Goal: Task Accomplishment & Management: Use online tool/utility

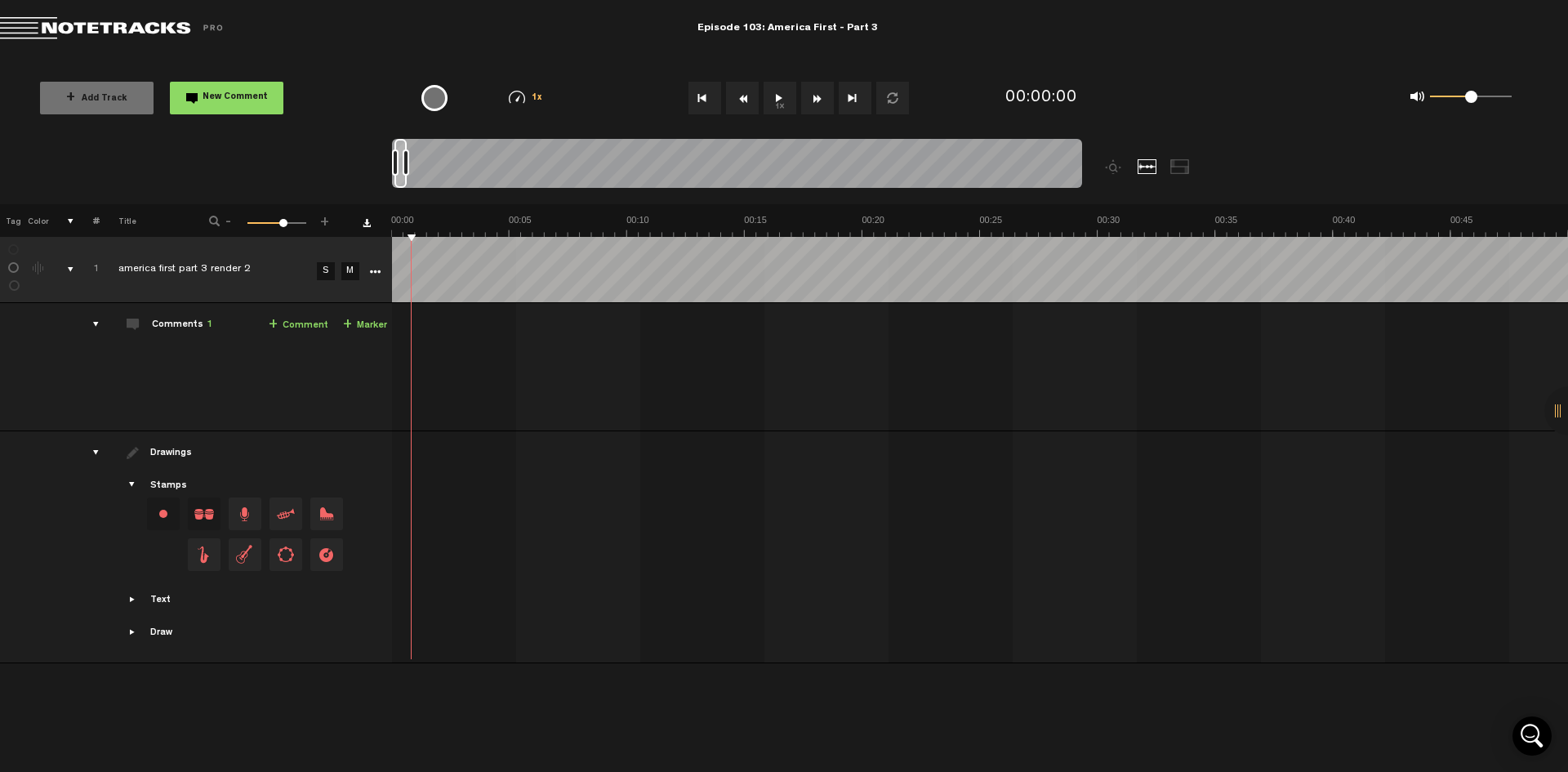
click at [779, 97] on button "1x" at bounding box center [779, 97] width 33 height 33
click at [1445, 96] on div "0 1 0.5" at bounding box center [1470, 96] width 81 height 3
click at [1441, 96] on span at bounding box center [1444, 96] width 12 height 12
click at [782, 102] on button "1x" at bounding box center [779, 97] width 33 height 33
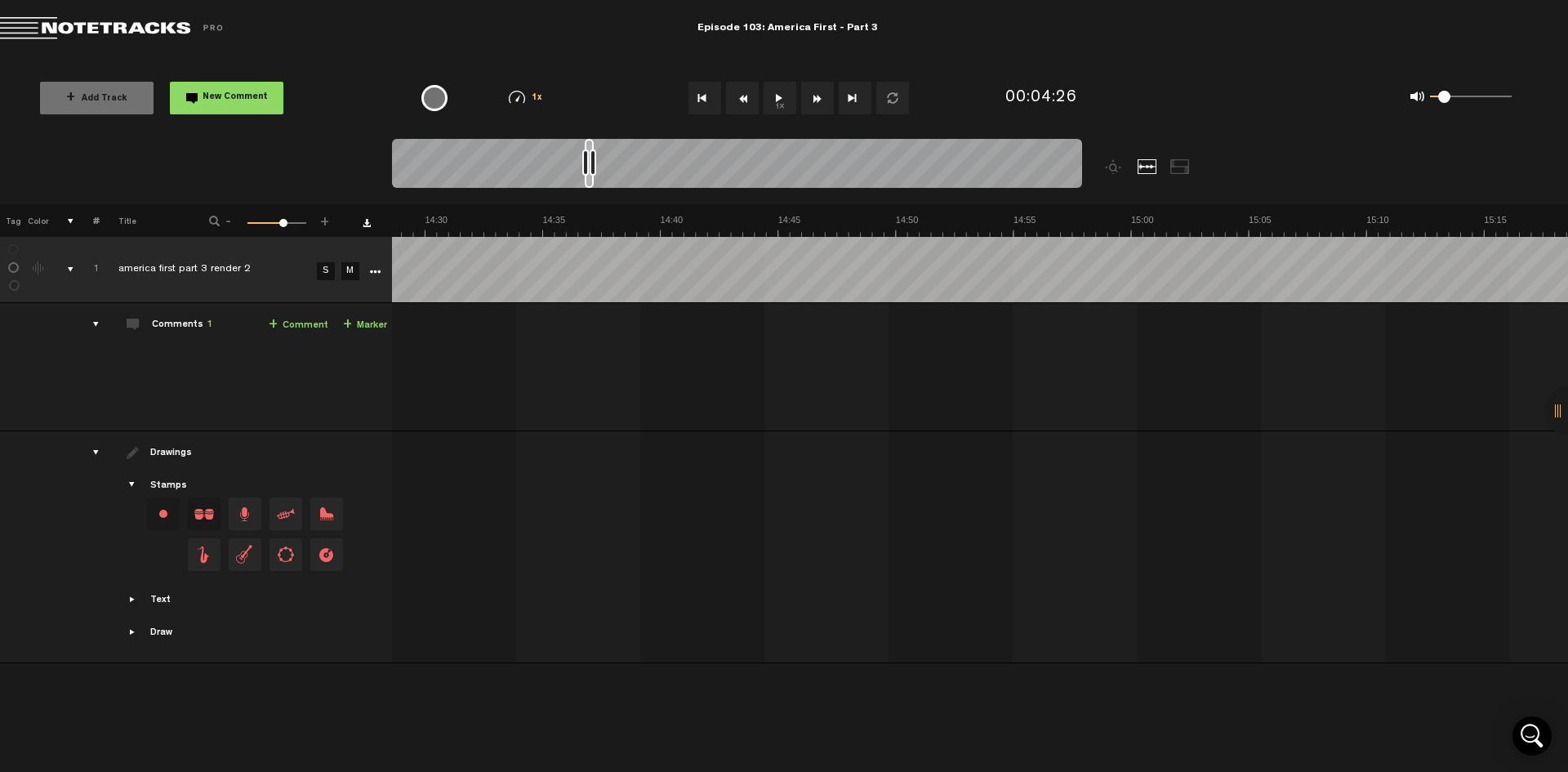
scroll to position [0, 20442]
drag, startPoint x: 455, startPoint y: 148, endPoint x: 593, endPoint y: 157, distance: 138.3
click at [593, 157] on div at bounding box center [737, 166] width 690 height 54
click at [782, 95] on button "1x" at bounding box center [779, 97] width 33 height 33
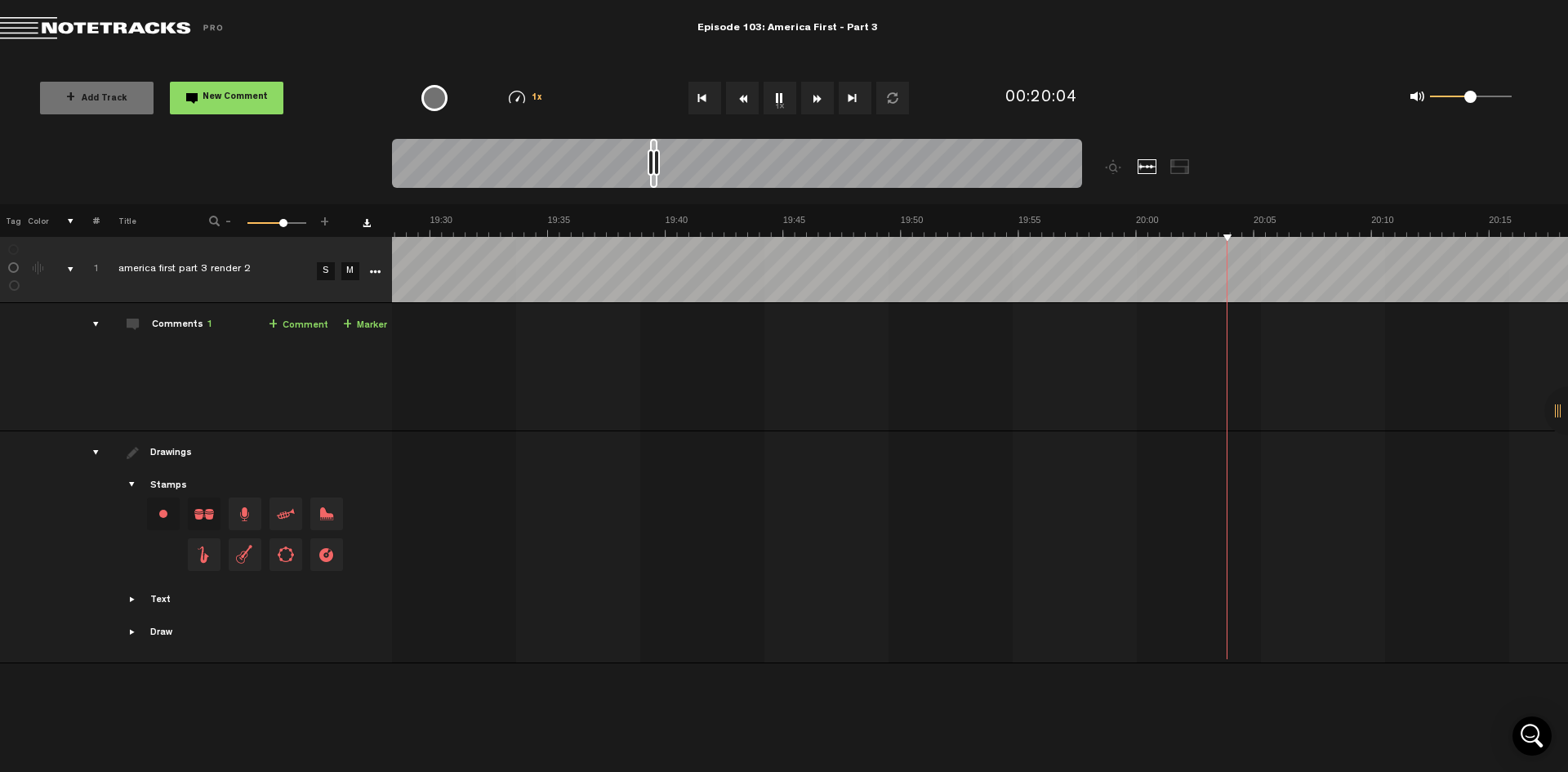
click at [1470, 97] on div "0 1 0.49" at bounding box center [1470, 96] width 81 height 3
click at [1154, 70] on div "+ Add Track New Comment 1x 0.25x 0.5x 0.75x 1x 1.25x 1.5x 1.75x 2x All emojis 😀…" at bounding box center [784, 97] width 1568 height 81
click at [774, 98] on button "1x" at bounding box center [779, 97] width 33 height 33
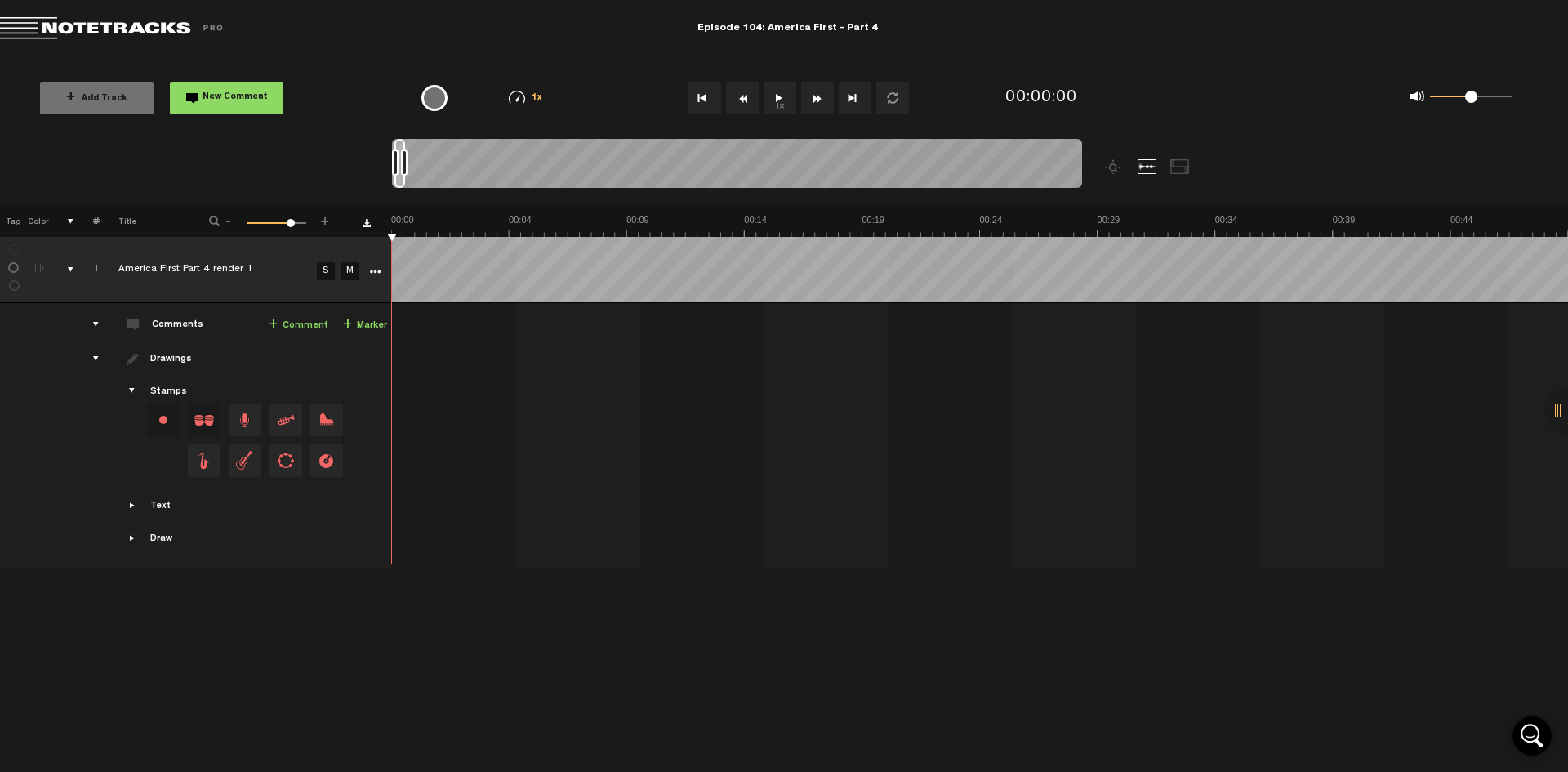
click at [778, 100] on button "1x" at bounding box center [779, 97] width 33 height 33
click at [1487, 97] on div "0 1 0.72" at bounding box center [1470, 96] width 81 height 3
click at [777, 96] on button "1x" at bounding box center [779, 97] width 33 height 33
click at [745, 96] on button "Rewind" at bounding box center [742, 97] width 33 height 33
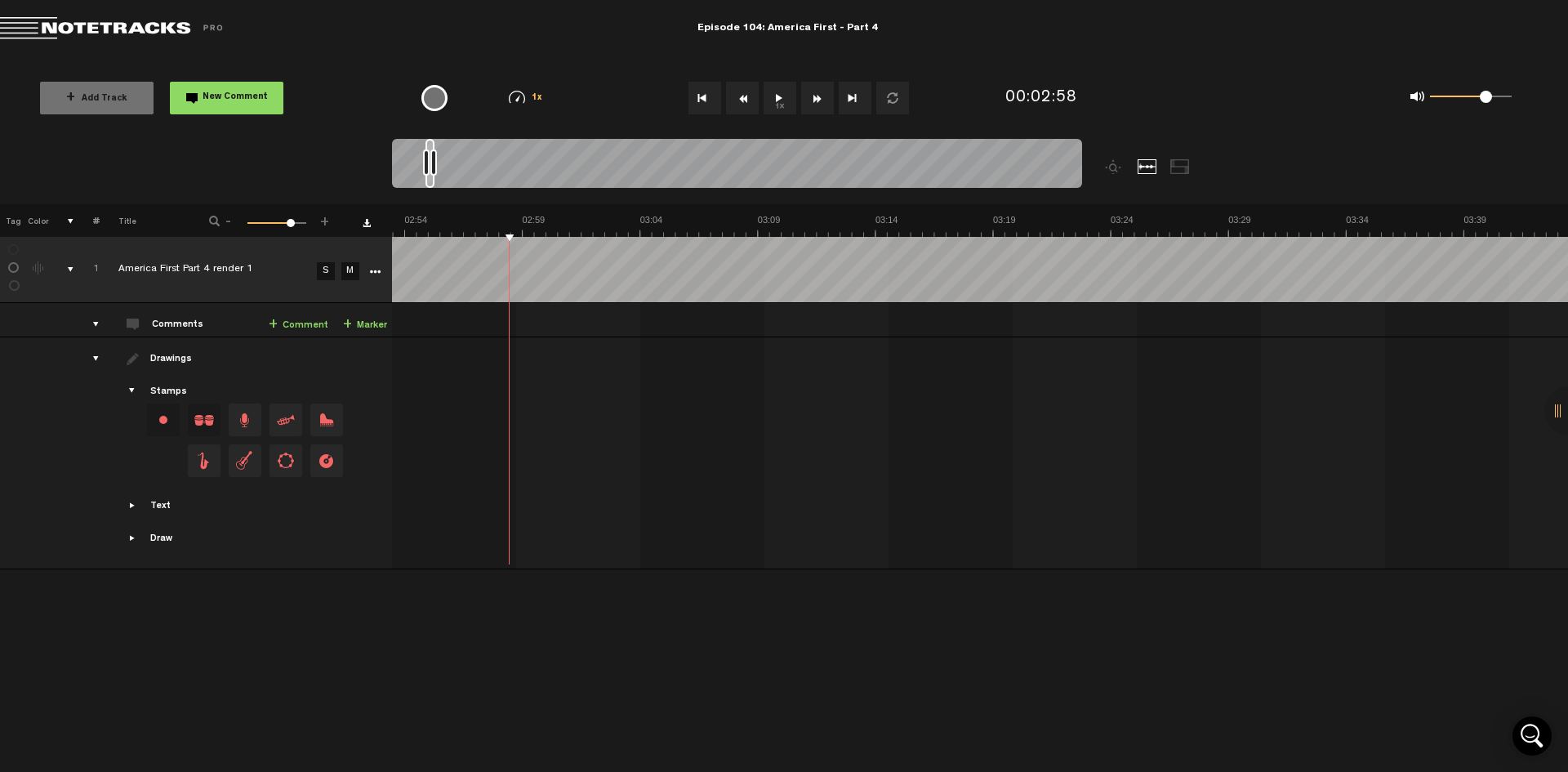
scroll to position [0, 4105]
click at [745, 96] on button "Rewind" at bounding box center [742, 97] width 33 height 33
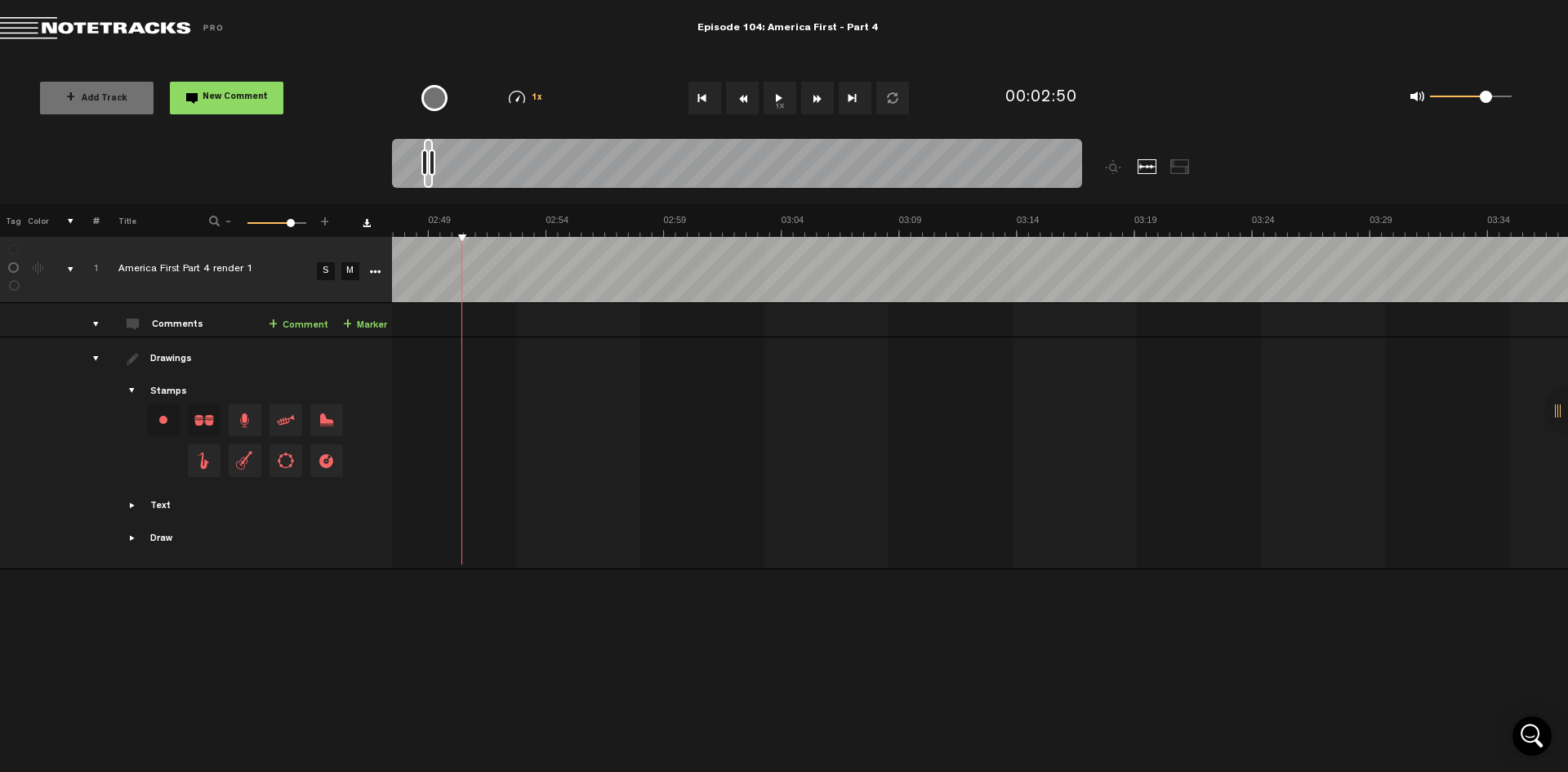
click at [745, 96] on button "Rewind" at bounding box center [742, 97] width 33 height 33
click at [777, 96] on button "1x" at bounding box center [779, 97] width 33 height 33
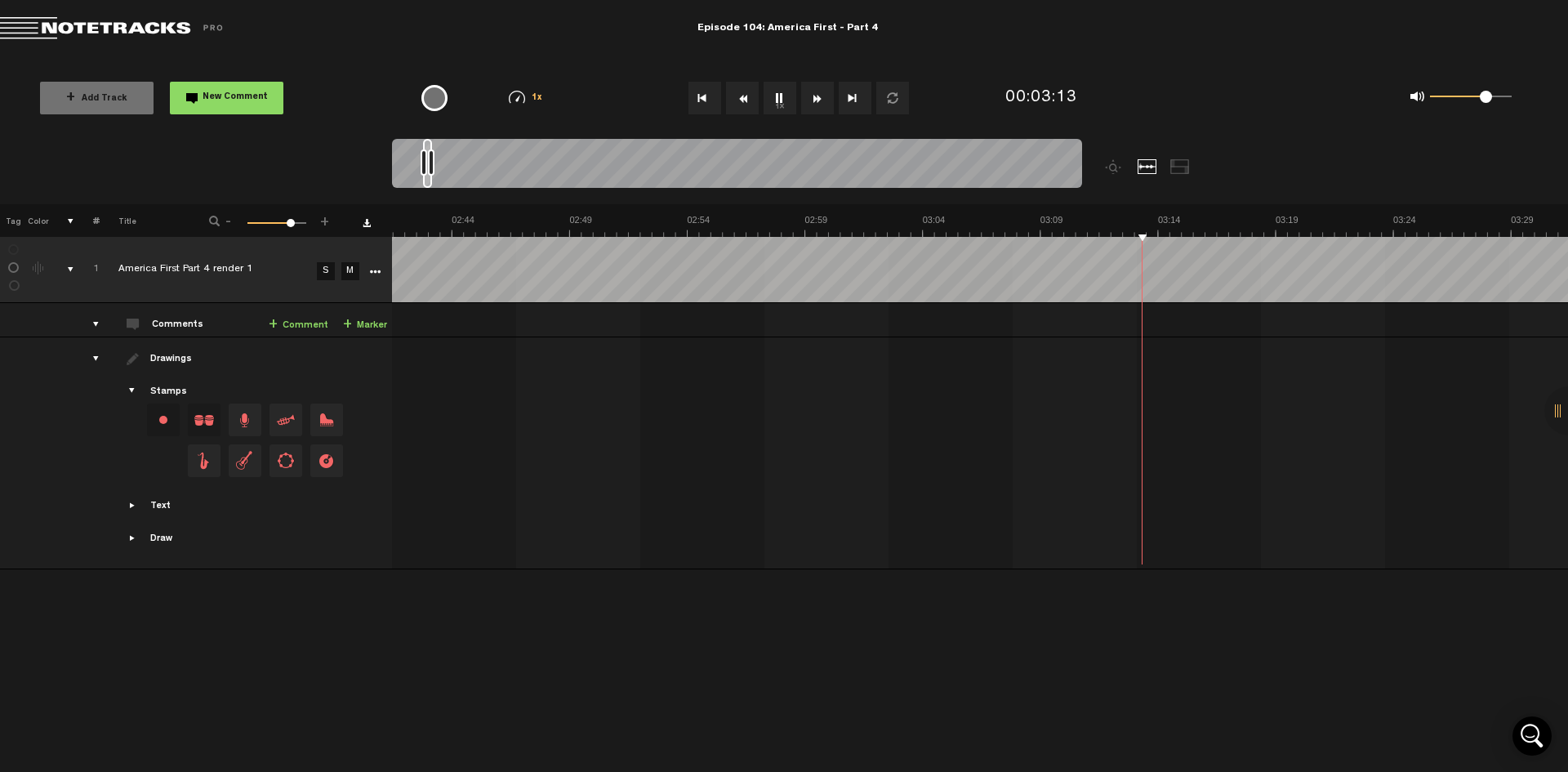
click at [783, 99] on button "1x" at bounding box center [779, 97] width 33 height 33
click at [780, 95] on button "1x" at bounding box center [779, 97] width 33 height 33
click at [780, 95] on button "1x" at bounding box center [779, 97] width 33 height 33
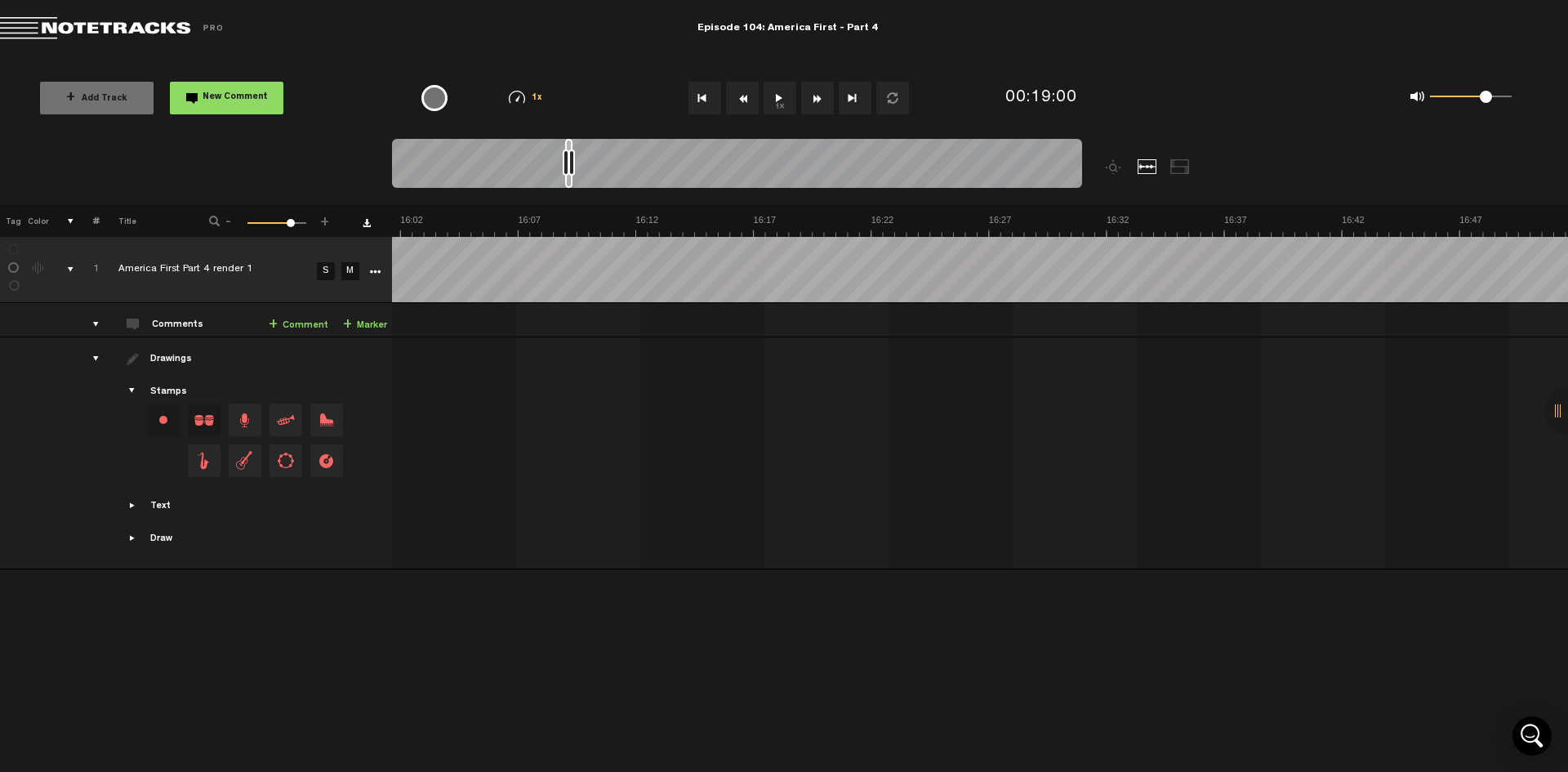
drag, startPoint x: 594, startPoint y: 145, endPoint x: 570, endPoint y: 149, distance: 24.3
click at [570, 149] on div at bounding box center [569, 163] width 7 height 49
click at [777, 97] on button "1x" at bounding box center [779, 97] width 33 height 33
drag, startPoint x: 597, startPoint y: 147, endPoint x: 638, endPoint y: 151, distance: 41.2
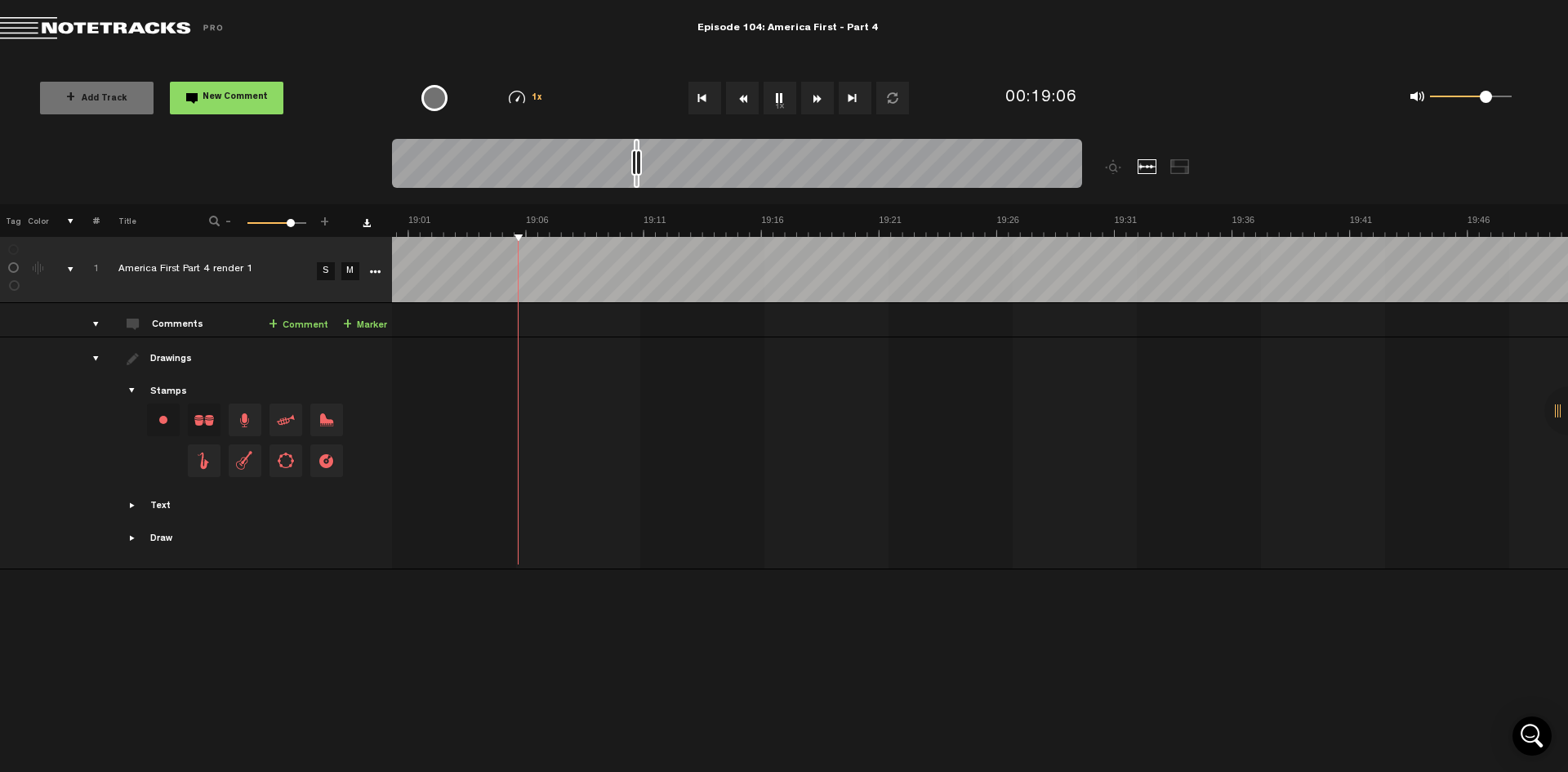
click at [638, 151] on div at bounding box center [737, 166] width 690 height 54
drag, startPoint x: 637, startPoint y: 146, endPoint x: 676, endPoint y: 151, distance: 39.3
click at [743, 156] on div at bounding box center [737, 166] width 690 height 54
click at [786, 94] on button "1x" at bounding box center [779, 97] width 33 height 33
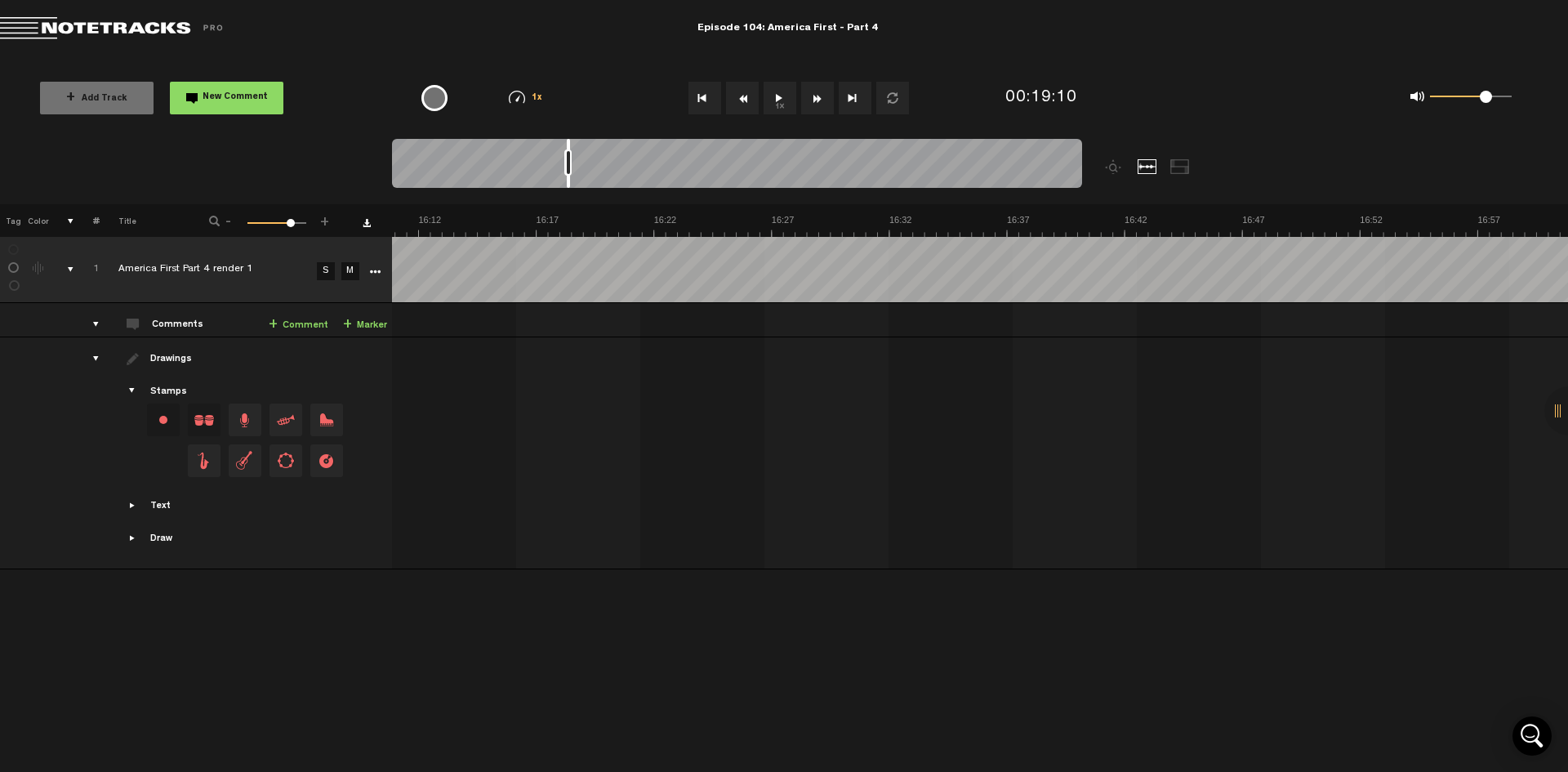
scroll to position [0, 22920]
click at [569, 157] on div at bounding box center [737, 166] width 690 height 54
click at [771, 103] on button "1x" at bounding box center [779, 97] width 33 height 33
click at [739, 98] on button "Rewind" at bounding box center [742, 97] width 33 height 33
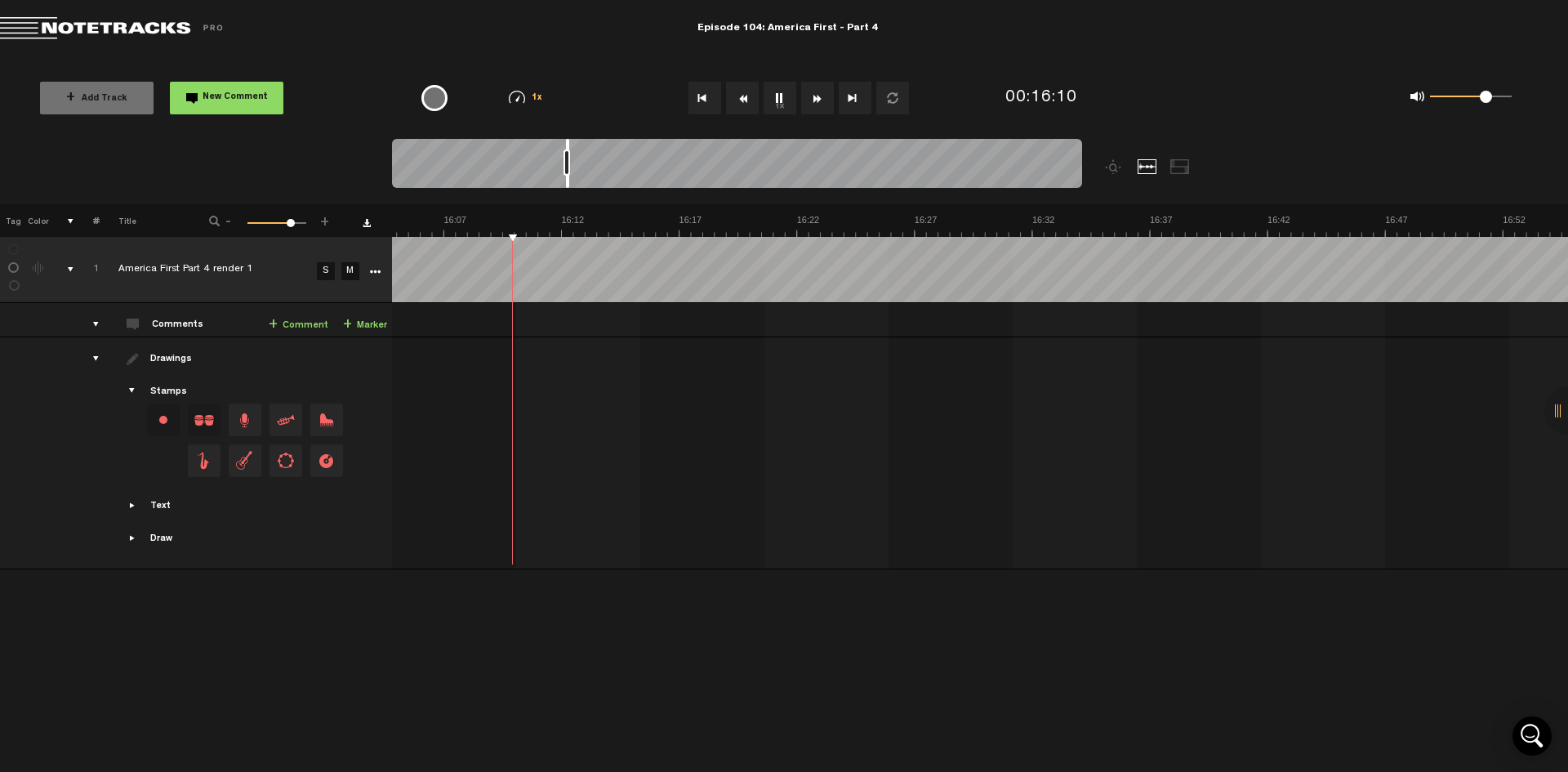
click at [739, 98] on button "Rewind" at bounding box center [742, 97] width 33 height 33
click at [379, 325] on link "+ Marker" at bounding box center [365, 326] width 44 height 19
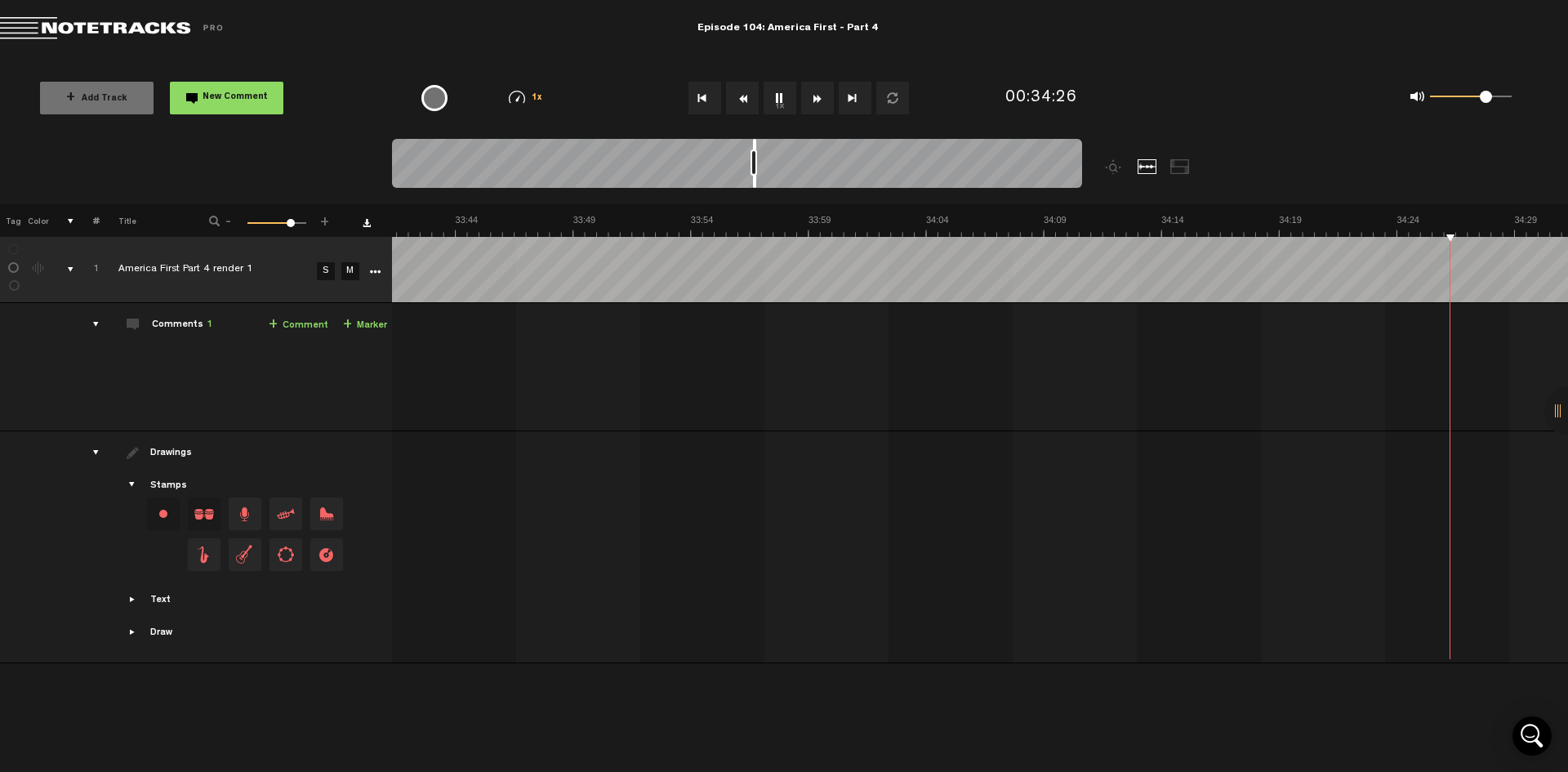
scroll to position [0, 48184]
click at [379, 320] on link "+ Marker" at bounding box center [365, 326] width 44 height 19
drag, startPoint x: 625, startPoint y: 31, endPoint x: 632, endPoint y: 36, distance: 8.6
click at [632, 36] on md-toolbar "Exit Project Episode 104: America First - Part 4" at bounding box center [784, 28] width 1568 height 57
drag, startPoint x: 772, startPoint y: 106, endPoint x: 779, endPoint y: 95, distance: 13.0
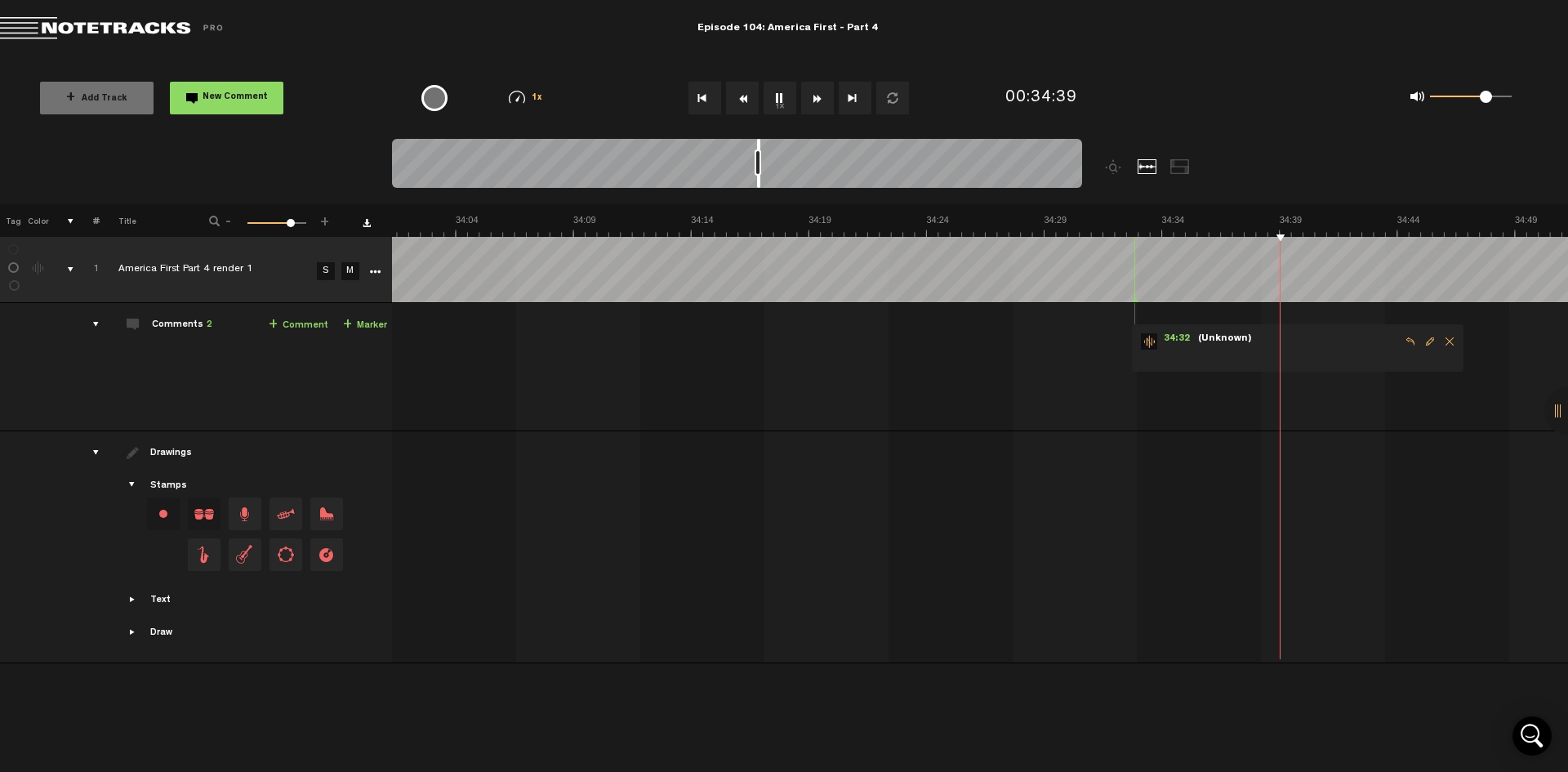
click at [779, 95] on button "1x" at bounding box center [779, 97] width 33 height 33
drag, startPoint x: 779, startPoint y: 95, endPoint x: 690, endPoint y: 339, distance: 259.7
click at [690, 339] on td "1 America First Part 4 render 1 S M America First Part 4 render 1 by The United…" at bounding box center [980, 367] width 1177 height 128
click at [779, 95] on button "1x" at bounding box center [779, 97] width 33 height 33
click at [775, 98] on button "1x" at bounding box center [779, 97] width 33 height 33
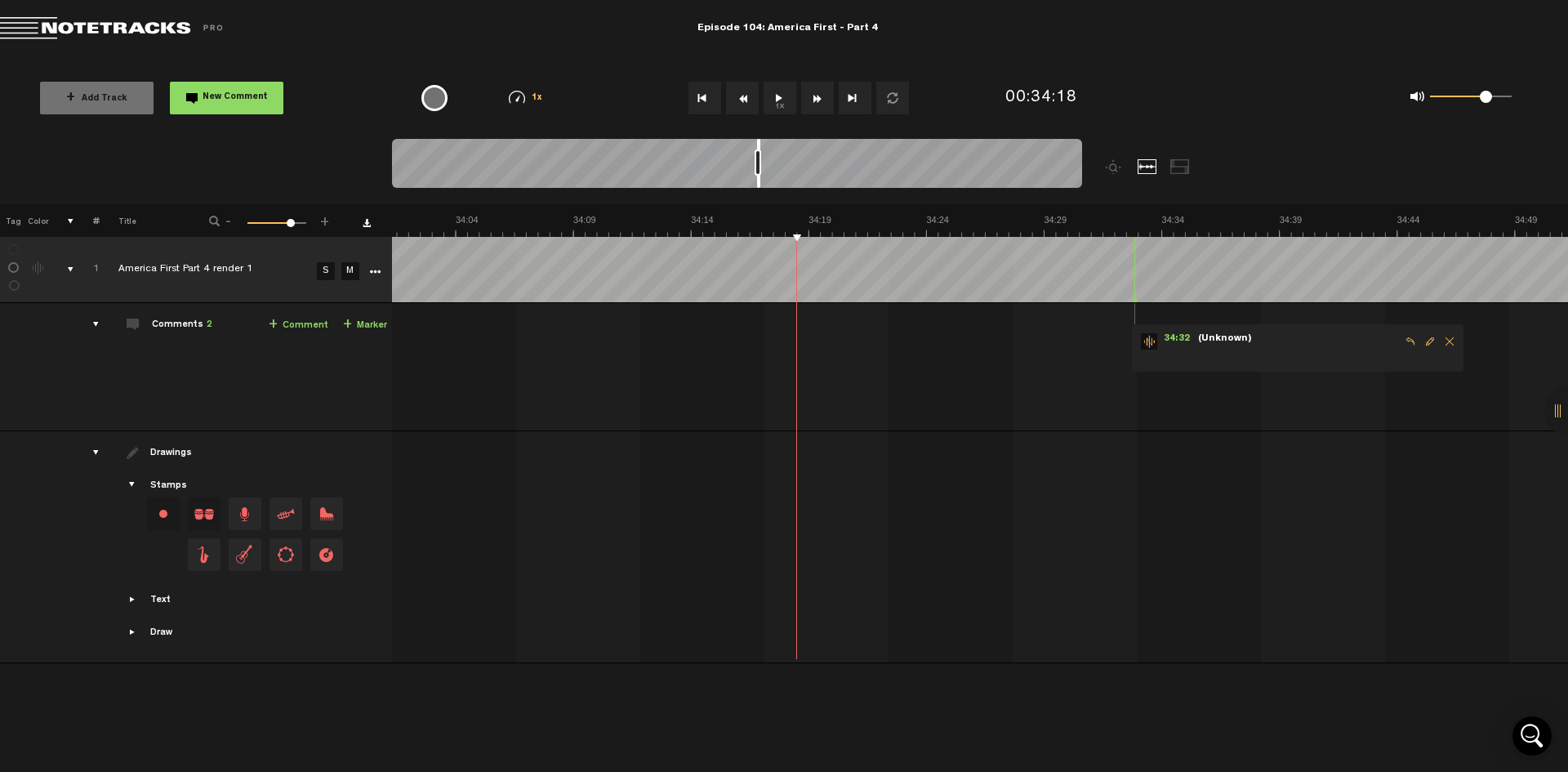
click at [780, 106] on button "1x" at bounding box center [779, 97] width 33 height 33
click at [774, 100] on button "1x" at bounding box center [779, 97] width 33 height 33
click at [742, 103] on button "Rewind" at bounding box center [742, 97] width 33 height 33
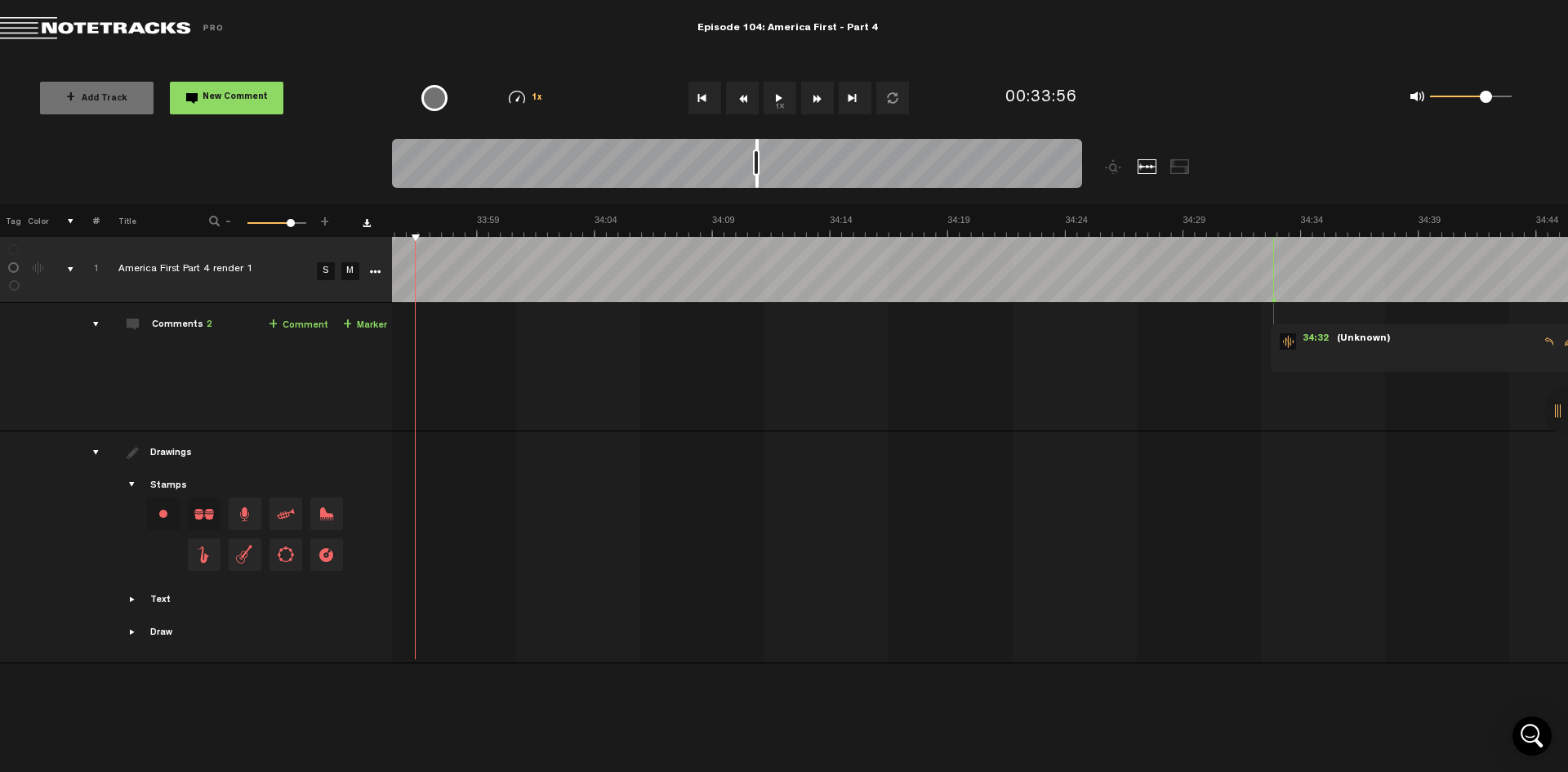
click at [742, 103] on button "Rewind" at bounding box center [742, 97] width 33 height 33
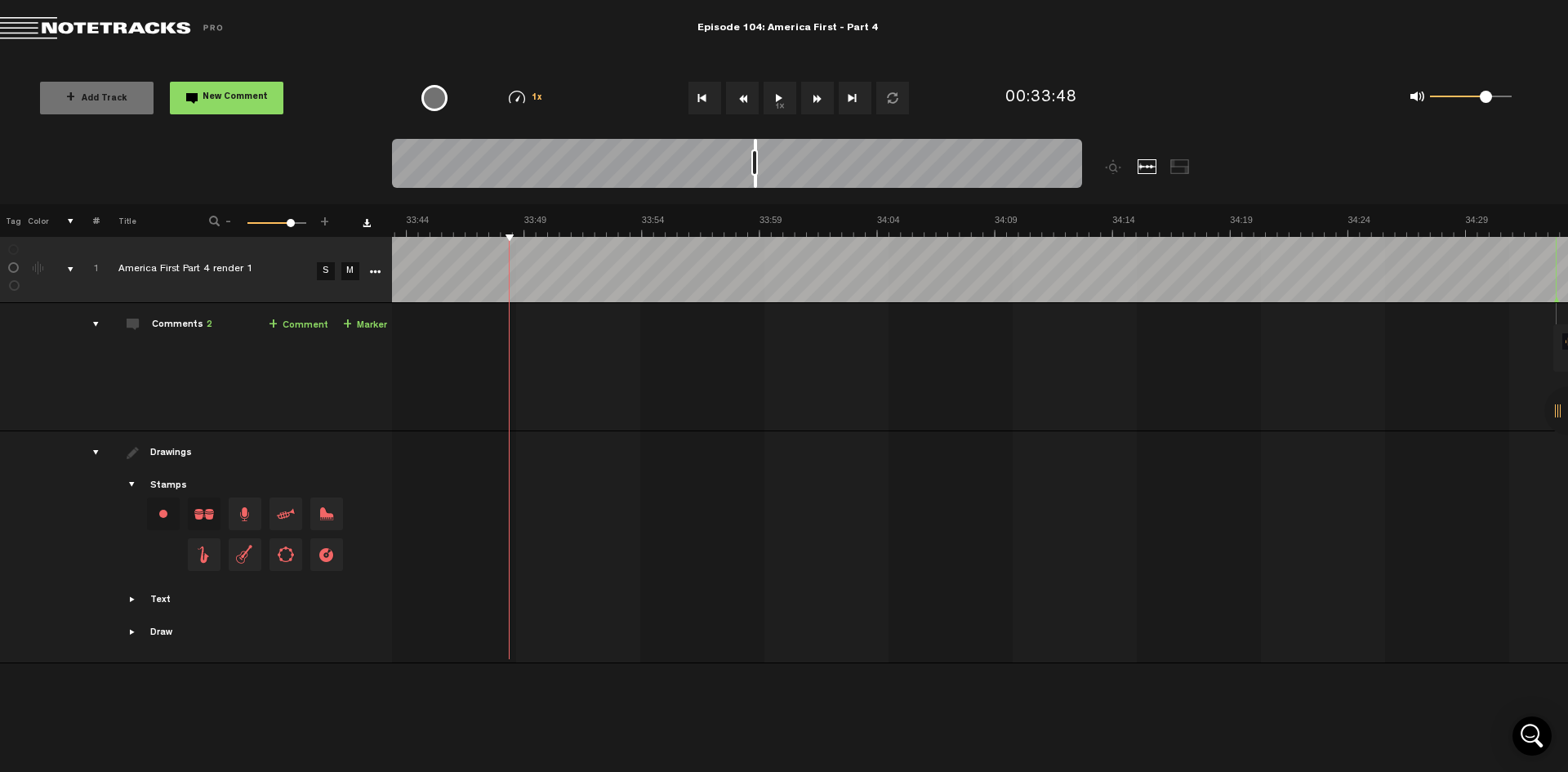
click at [742, 103] on button "Rewind" at bounding box center [742, 97] width 33 height 33
click at [743, 103] on button "Rewind" at bounding box center [742, 97] width 33 height 33
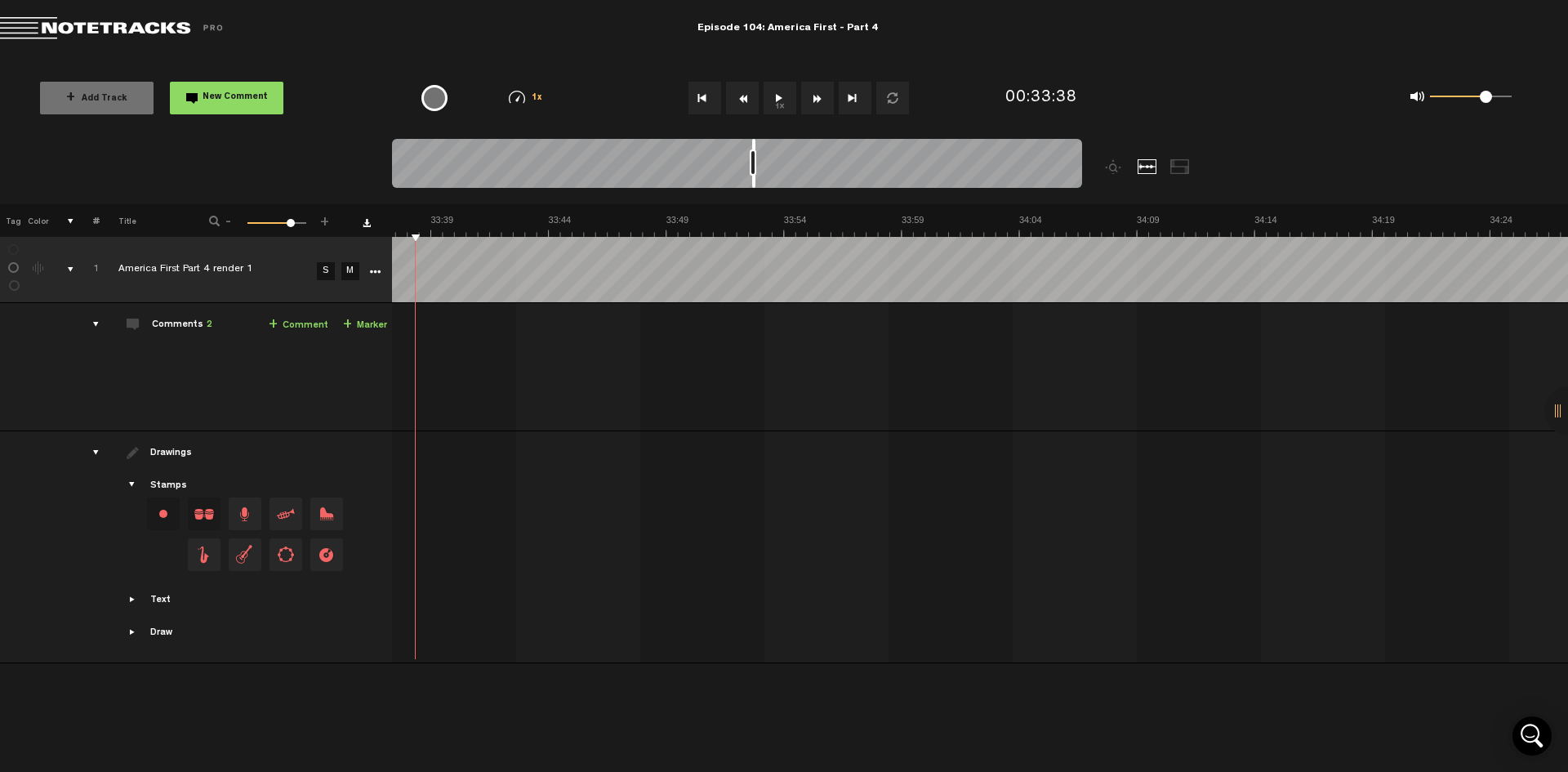
click at [743, 103] on button "Rewind" at bounding box center [742, 97] width 33 height 33
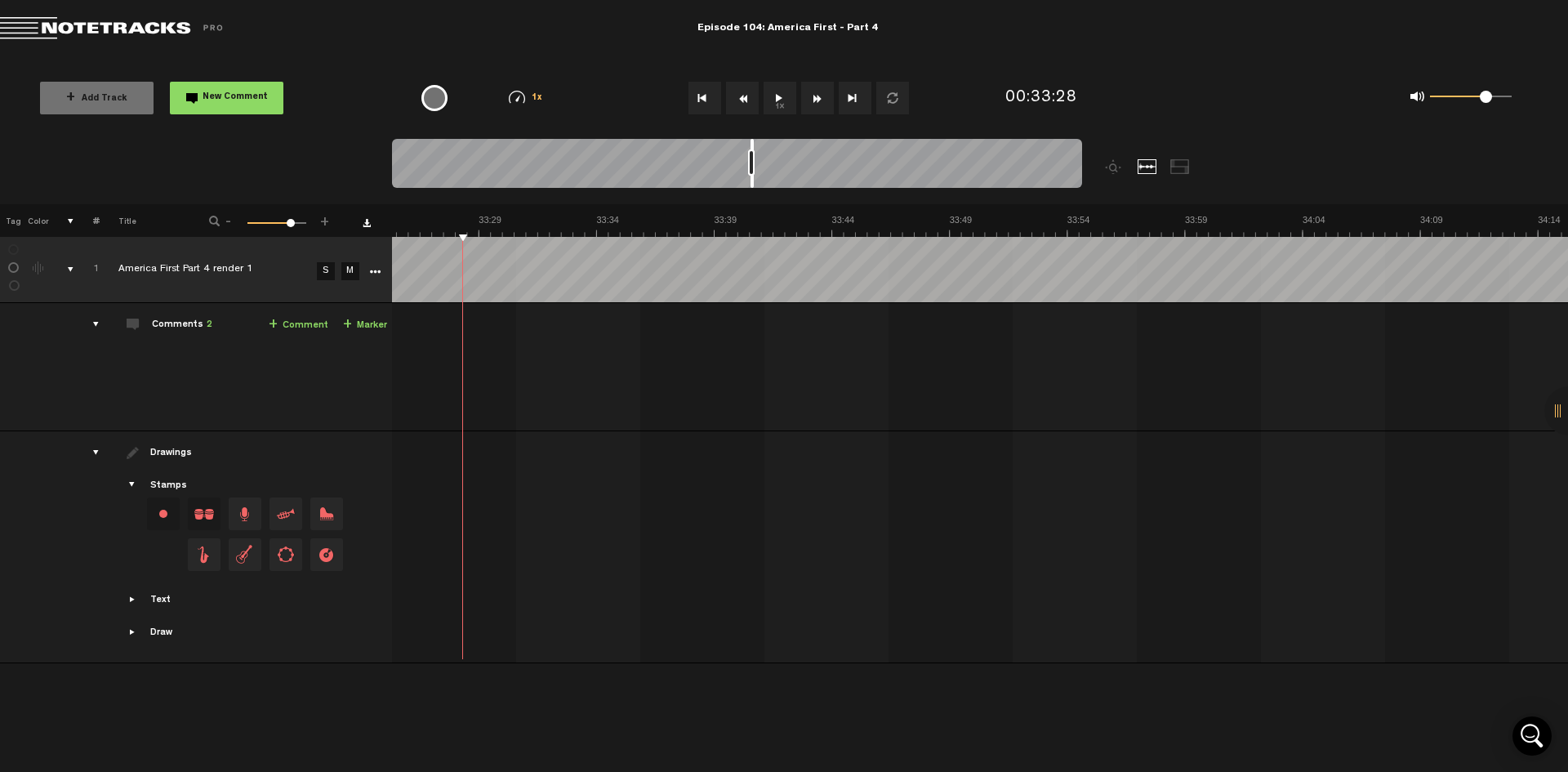
click at [743, 103] on button "Rewind" at bounding box center [742, 97] width 33 height 33
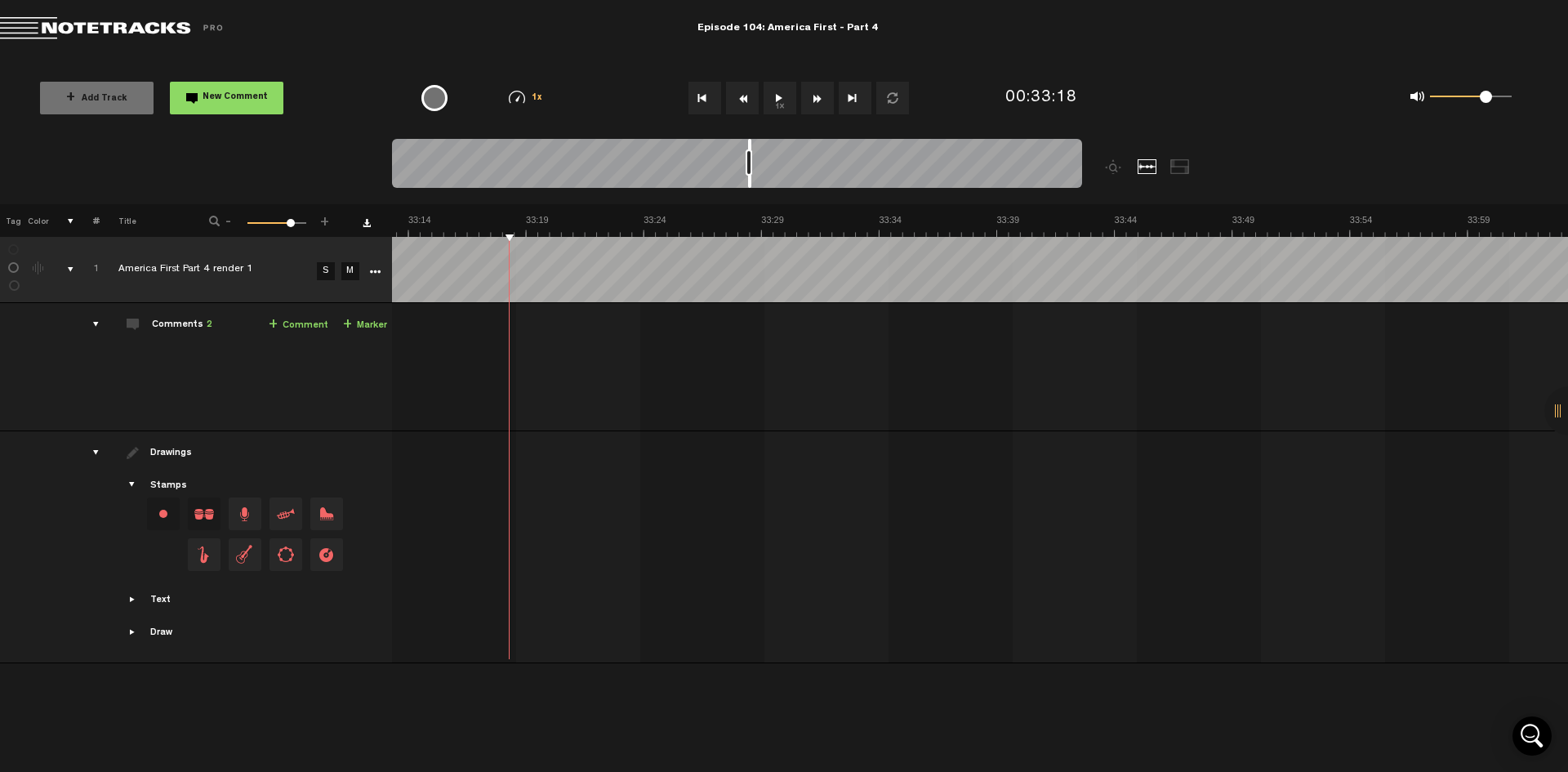
click at [743, 103] on button "Rewind" at bounding box center [742, 97] width 33 height 33
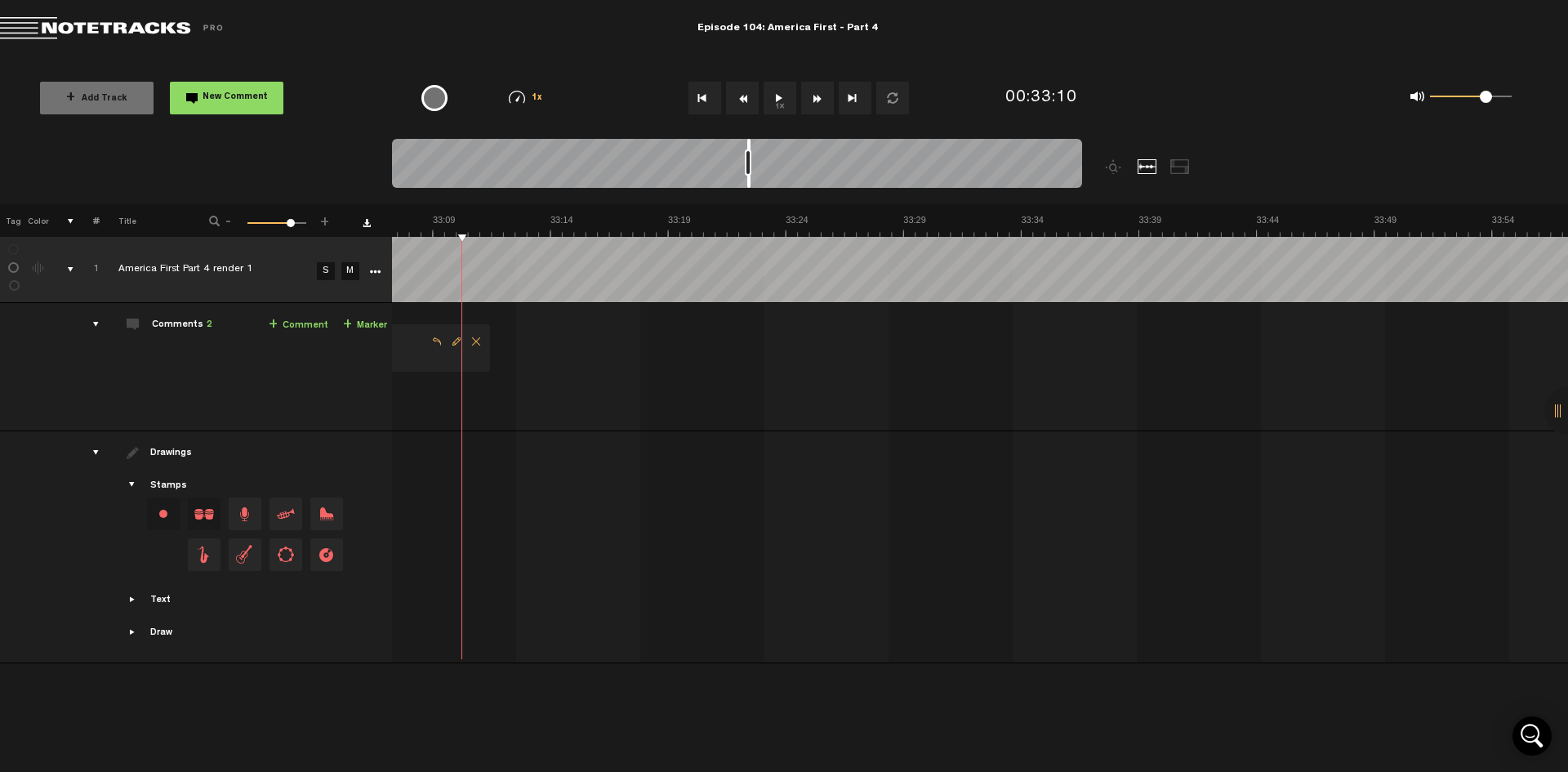
click at [743, 103] on button "Rewind" at bounding box center [742, 97] width 33 height 33
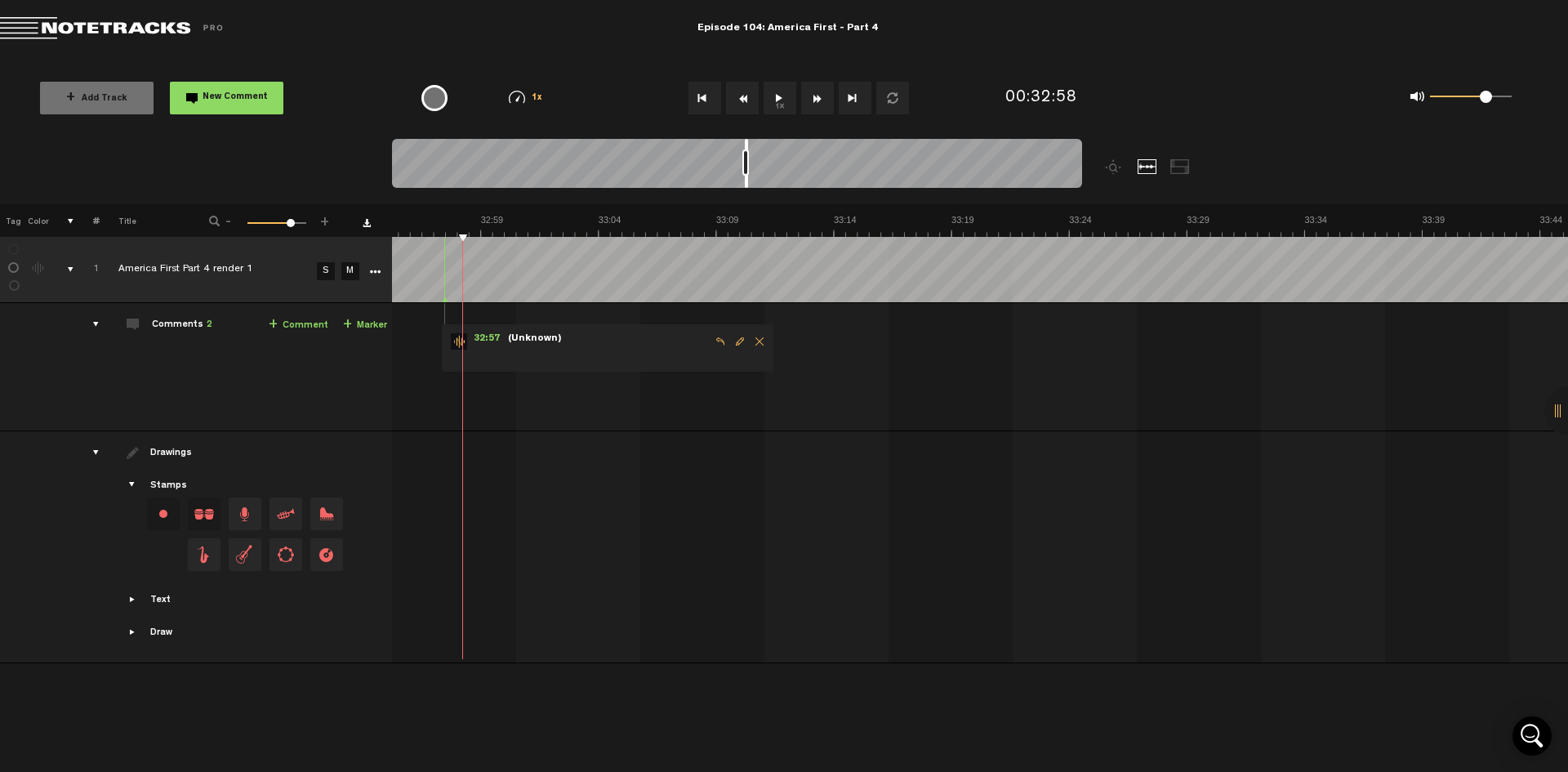
click at [743, 103] on button "Rewind" at bounding box center [742, 97] width 33 height 33
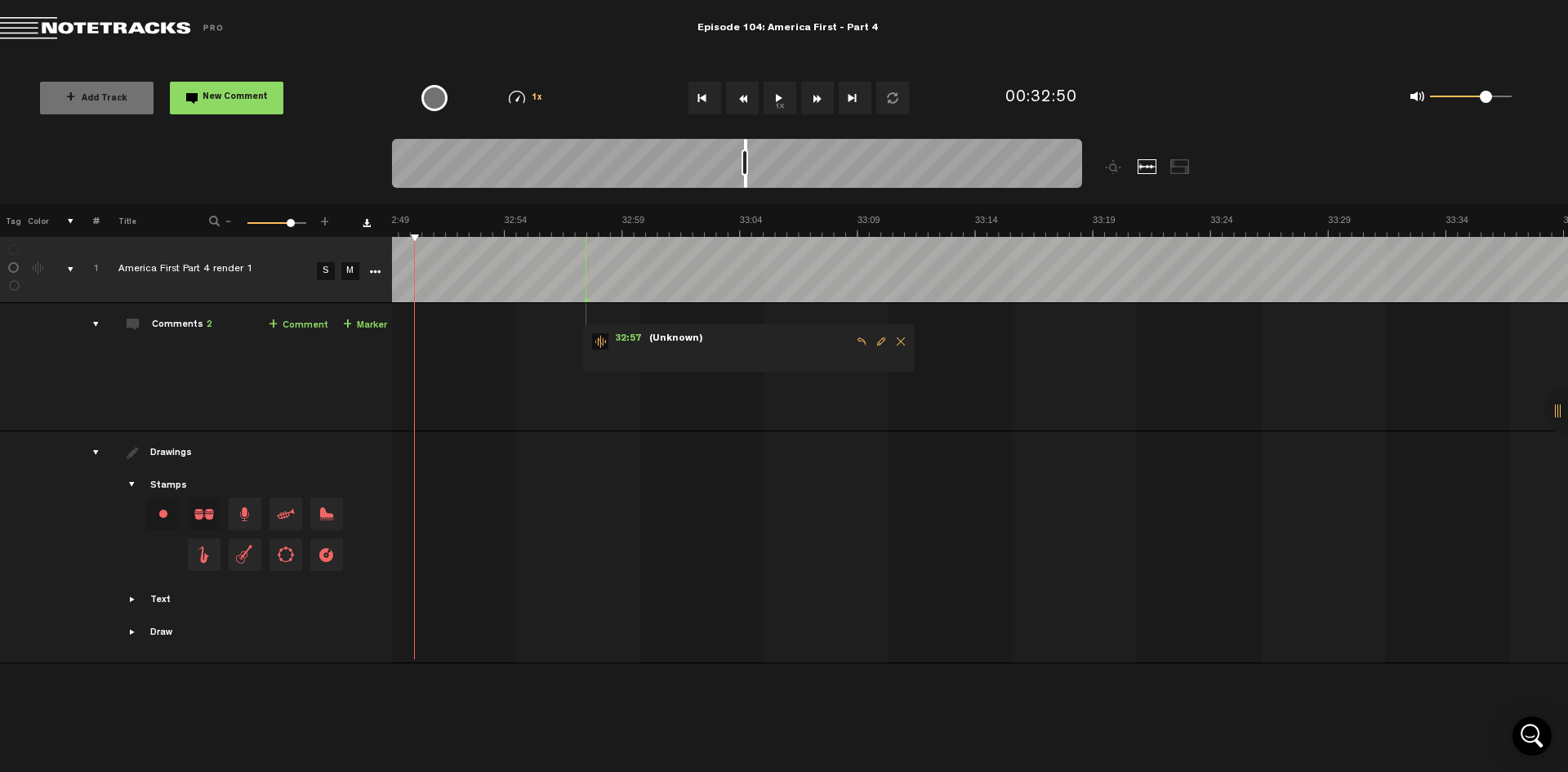
click at [775, 102] on button "1x" at bounding box center [779, 97] width 33 height 33
click at [777, 86] on button "1x" at bounding box center [779, 97] width 33 height 33
click at [776, 107] on button "1x" at bounding box center [779, 97] width 33 height 33
click at [777, 105] on button "1x" at bounding box center [779, 97] width 33 height 33
click at [782, 95] on button "1x" at bounding box center [779, 97] width 33 height 33
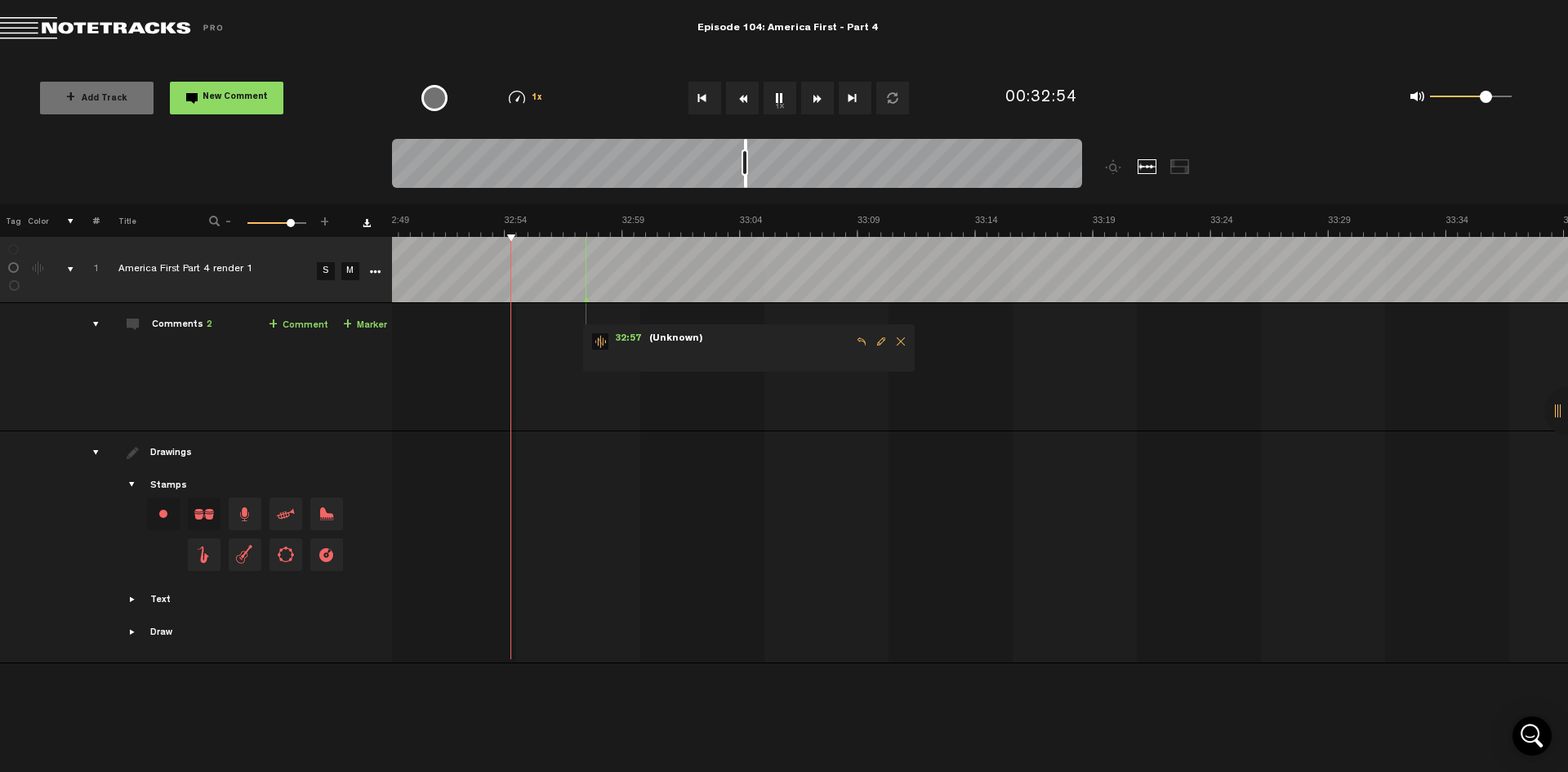
click at [778, 99] on button "1x" at bounding box center [779, 97] width 33 height 33
click at [787, 106] on button "1x" at bounding box center [779, 97] width 33 height 33
click at [787, 101] on button "1x" at bounding box center [779, 97] width 33 height 33
click at [781, 101] on button "1x" at bounding box center [779, 97] width 33 height 33
click at [779, 95] on button "1x" at bounding box center [779, 97] width 33 height 33
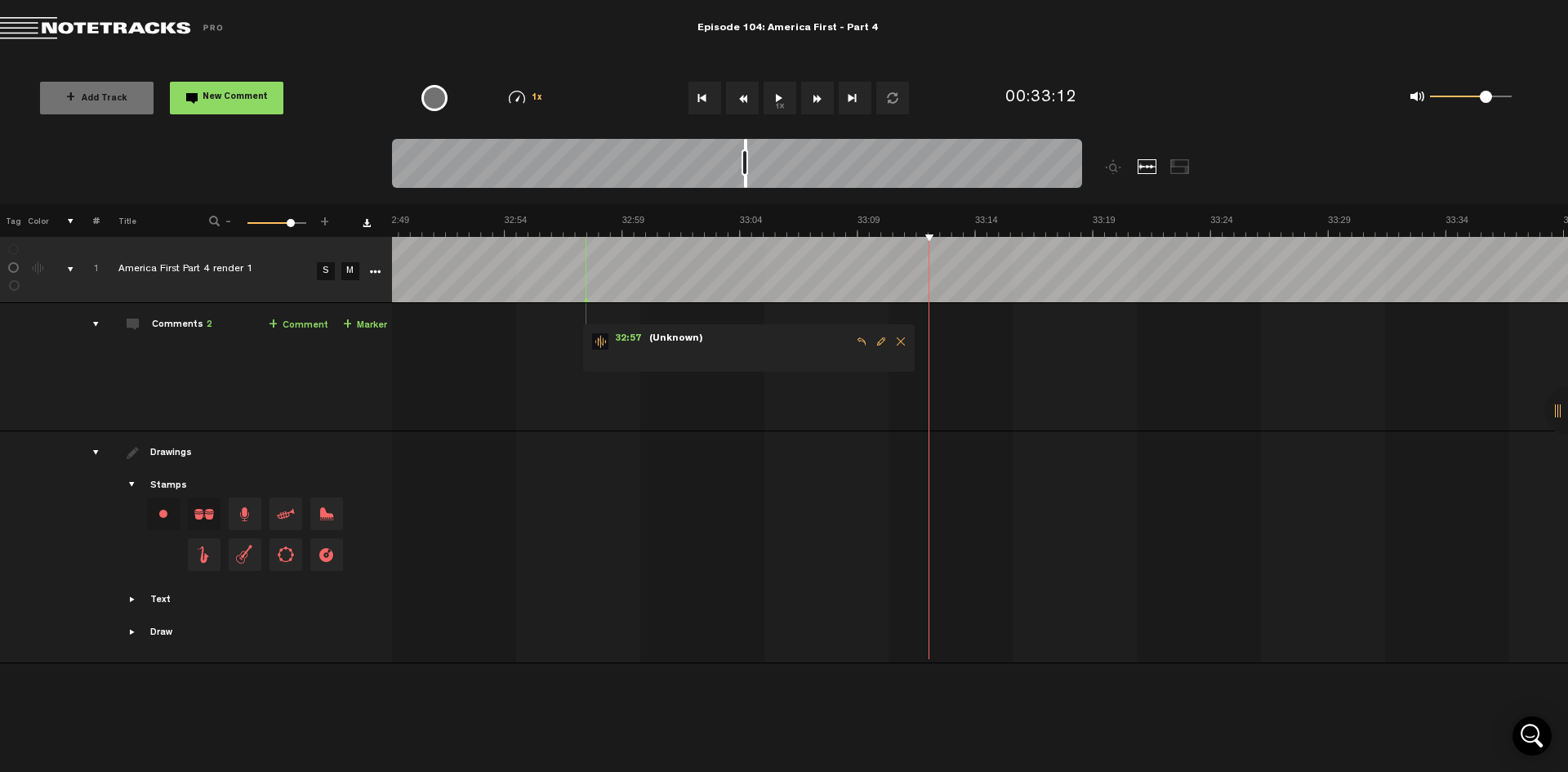
click at [780, 97] on button "1x" at bounding box center [779, 97] width 33 height 33
click at [779, 100] on button "1x" at bounding box center [779, 97] width 33 height 33
click at [779, 99] on button "1x" at bounding box center [779, 97] width 33 height 33
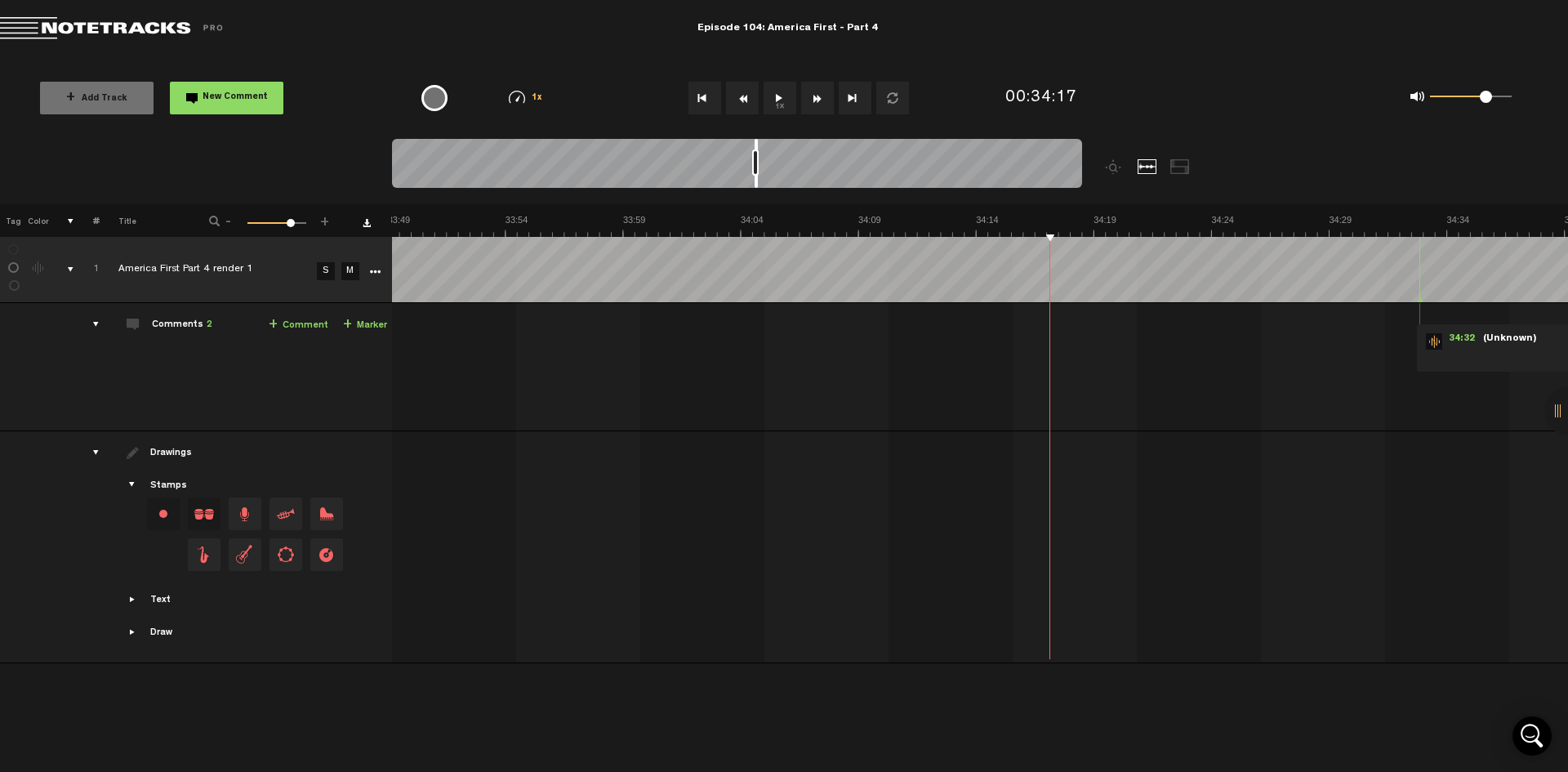
click at [773, 99] on button "1x" at bounding box center [779, 97] width 33 height 33
click at [770, 99] on button "1x" at bounding box center [779, 97] width 33 height 33
click at [778, 96] on button "1x" at bounding box center [779, 97] width 33 height 33
click at [775, 98] on button "1x" at bounding box center [779, 97] width 33 height 33
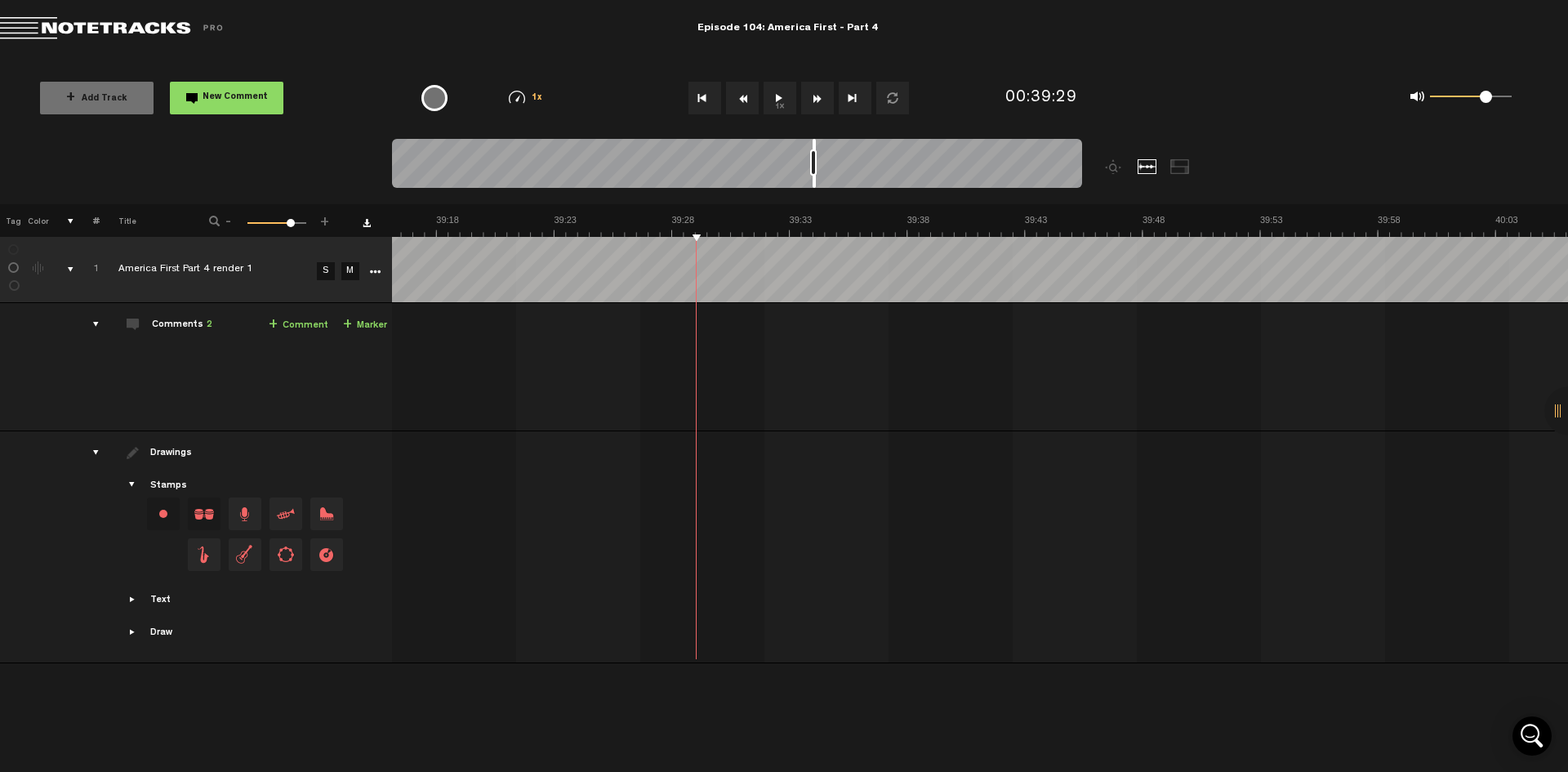
scroll to position [0, 54640]
click at [806, 145] on div at bounding box center [806, 163] width 3 height 49
click at [781, 103] on button "1x" at bounding box center [779, 97] width 33 height 33
click at [785, 98] on button "1x" at bounding box center [779, 97] width 33 height 33
click at [780, 94] on button "1x" at bounding box center [779, 97] width 33 height 33
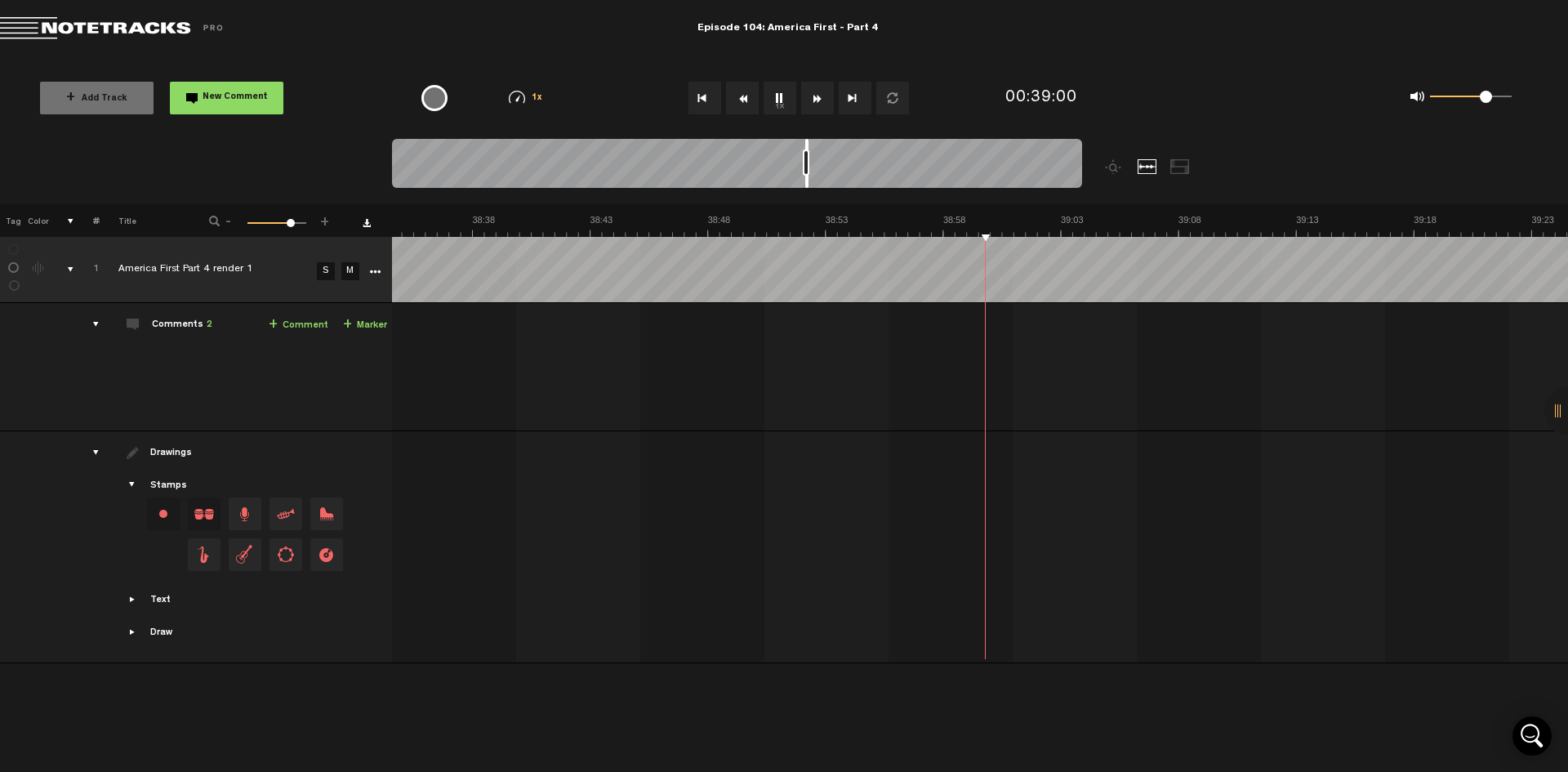
click at [787, 92] on button "1x" at bounding box center [779, 97] width 33 height 33
click at [776, 98] on button "1x" at bounding box center [779, 97] width 33 height 33
click at [776, 101] on button "1x" at bounding box center [779, 97] width 33 height 33
click at [775, 102] on button "1x" at bounding box center [779, 97] width 33 height 33
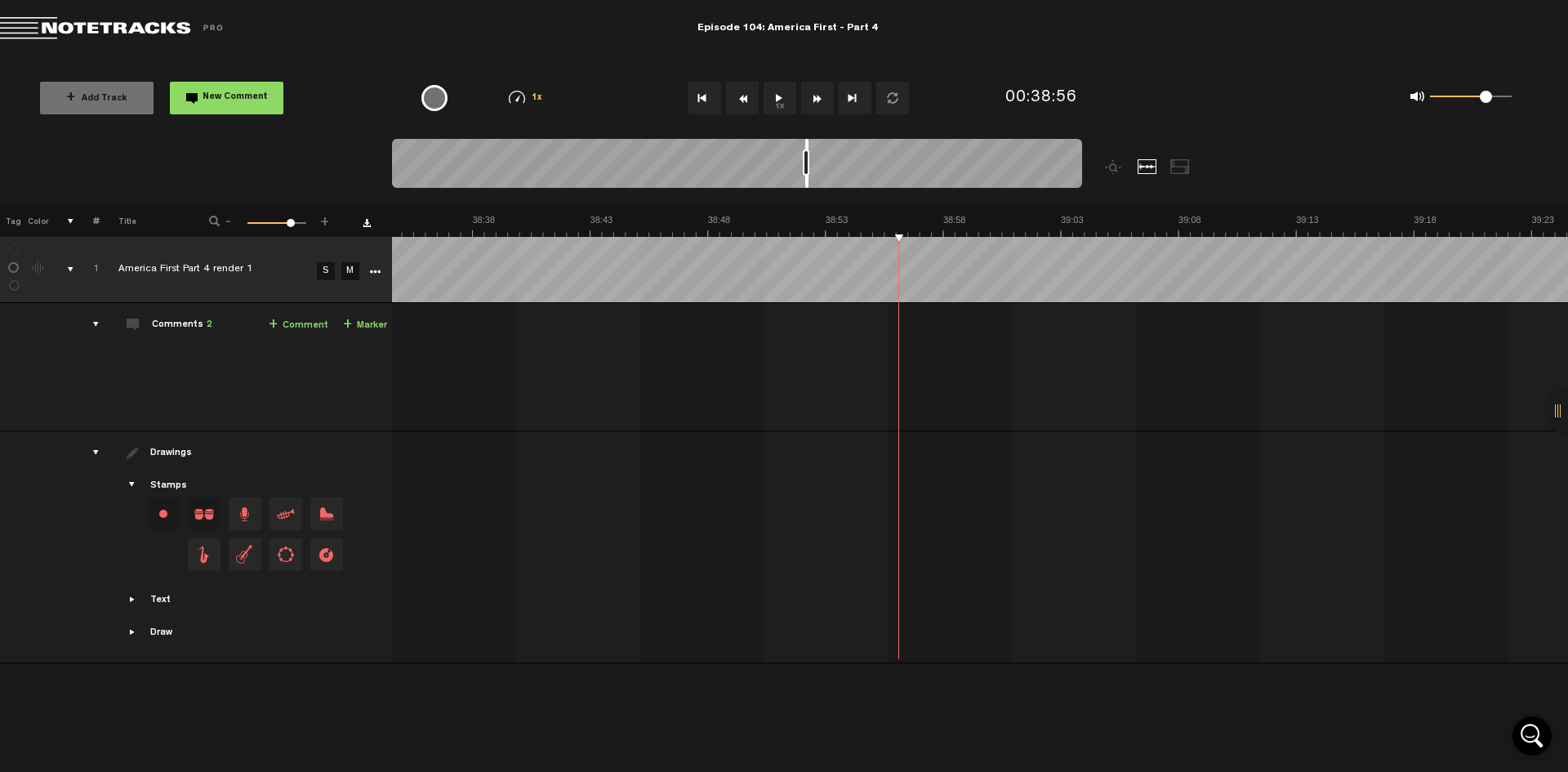
click at [778, 93] on button "1x" at bounding box center [779, 97] width 33 height 33
click at [784, 100] on button "1x" at bounding box center [779, 97] width 33 height 33
click at [786, 95] on button "1x" at bounding box center [779, 97] width 33 height 33
click at [784, 100] on button "1x" at bounding box center [779, 97] width 33 height 33
click at [780, 98] on button "1x" at bounding box center [779, 97] width 33 height 33
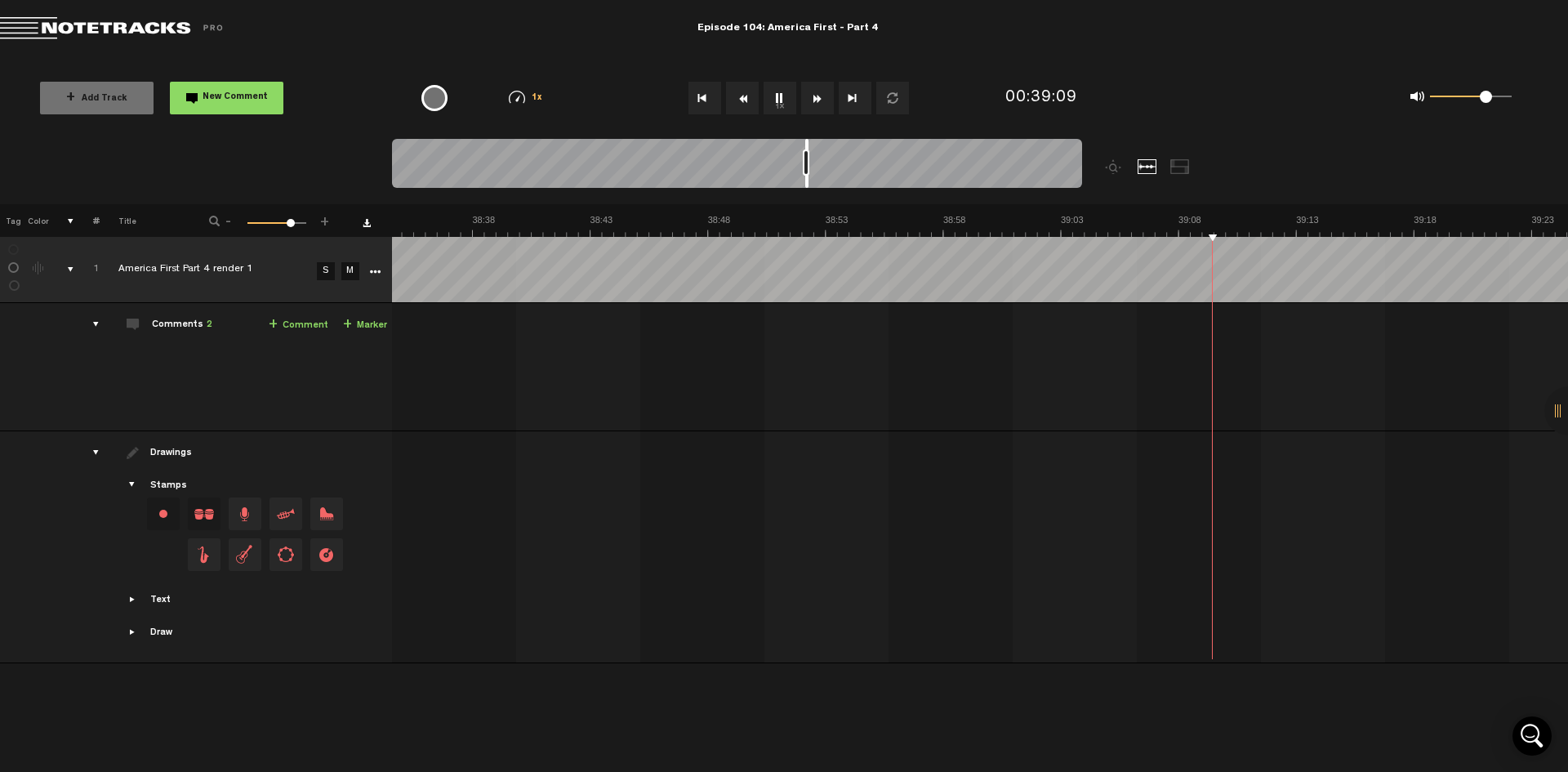
click at [770, 93] on button "1x" at bounding box center [779, 97] width 33 height 33
click at [782, 104] on button "1x" at bounding box center [779, 97] width 33 height 33
click at [774, 99] on button "1x" at bounding box center [779, 97] width 33 height 33
click at [775, 96] on button "1x" at bounding box center [779, 97] width 33 height 33
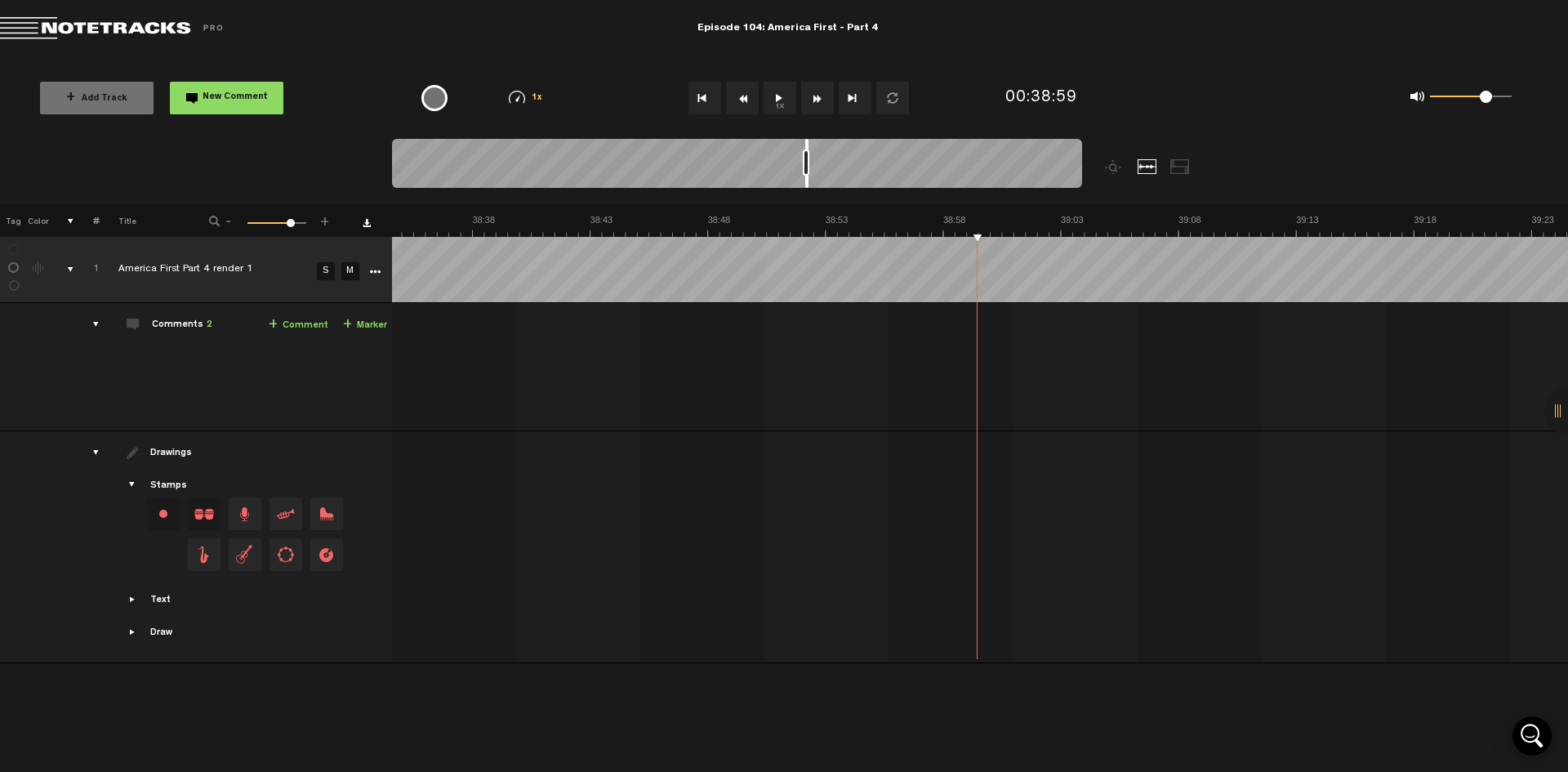
click at [780, 99] on button "1x" at bounding box center [779, 97] width 33 height 33
click at [780, 94] on button "1x" at bounding box center [779, 97] width 33 height 33
click at [785, 95] on button "1x" at bounding box center [779, 97] width 33 height 33
click at [783, 103] on button "1x" at bounding box center [779, 97] width 33 height 33
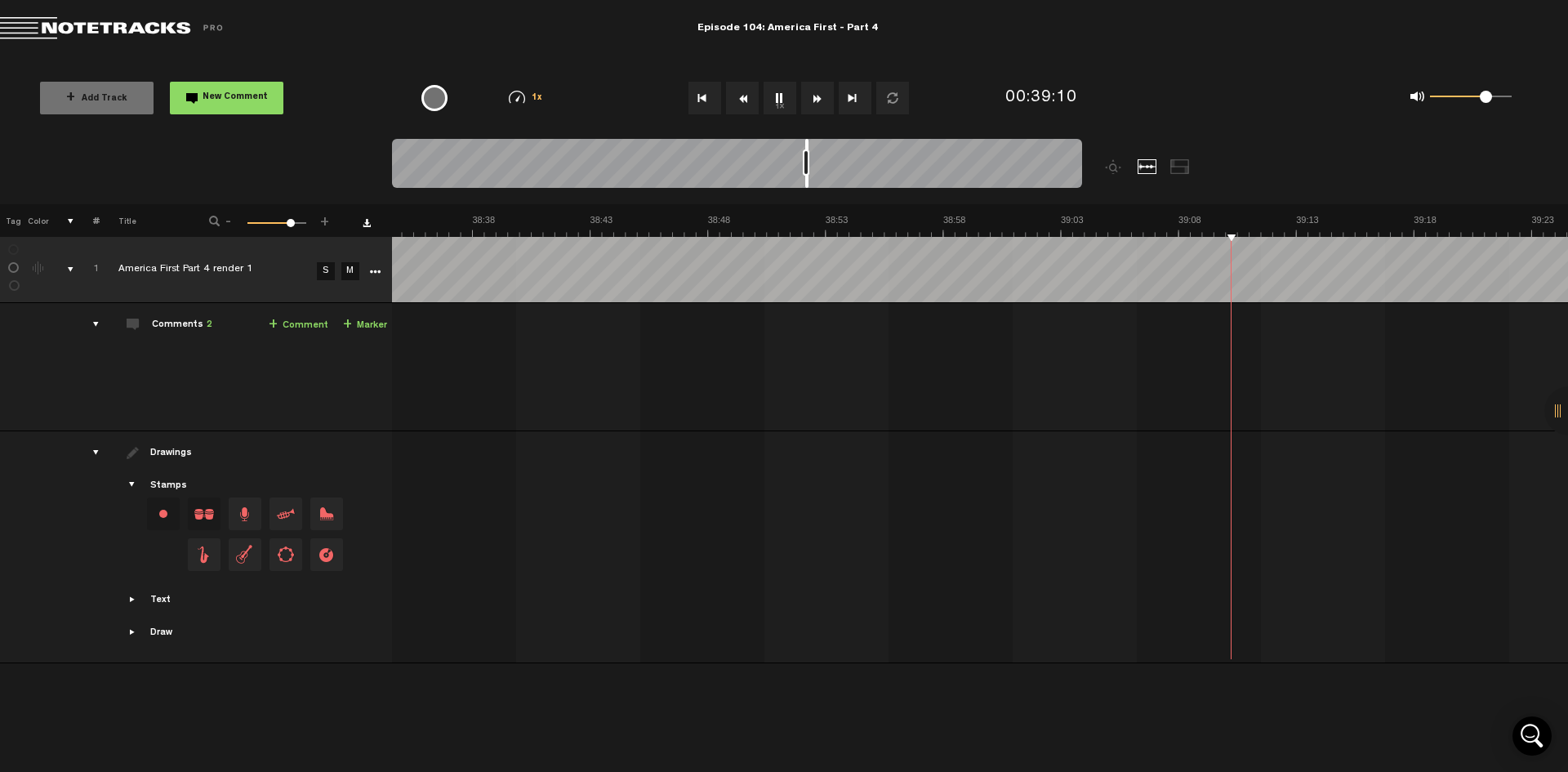
click at [783, 103] on button "1x" at bounding box center [779, 97] width 33 height 33
click at [778, 99] on button "1x" at bounding box center [779, 97] width 33 height 33
click at [765, 97] on button "1x" at bounding box center [779, 97] width 33 height 33
click at [783, 94] on button "1x" at bounding box center [779, 97] width 33 height 33
click at [785, 97] on button "1x" at bounding box center [779, 97] width 33 height 33
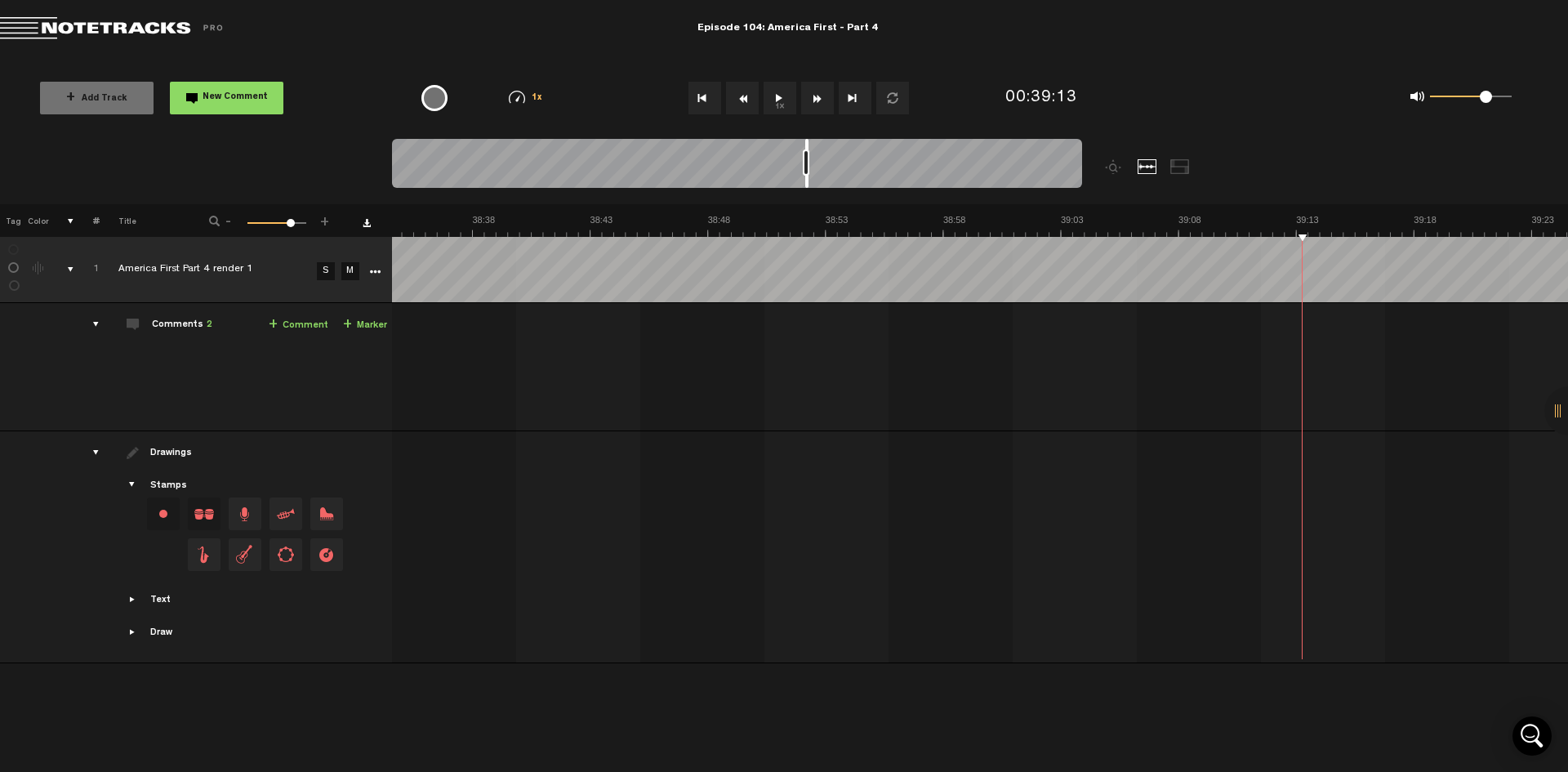
click at [785, 97] on button "1x" at bounding box center [779, 97] width 33 height 33
click at [777, 110] on button "1x" at bounding box center [779, 97] width 33 height 33
click at [772, 100] on button "1x" at bounding box center [779, 97] width 33 height 33
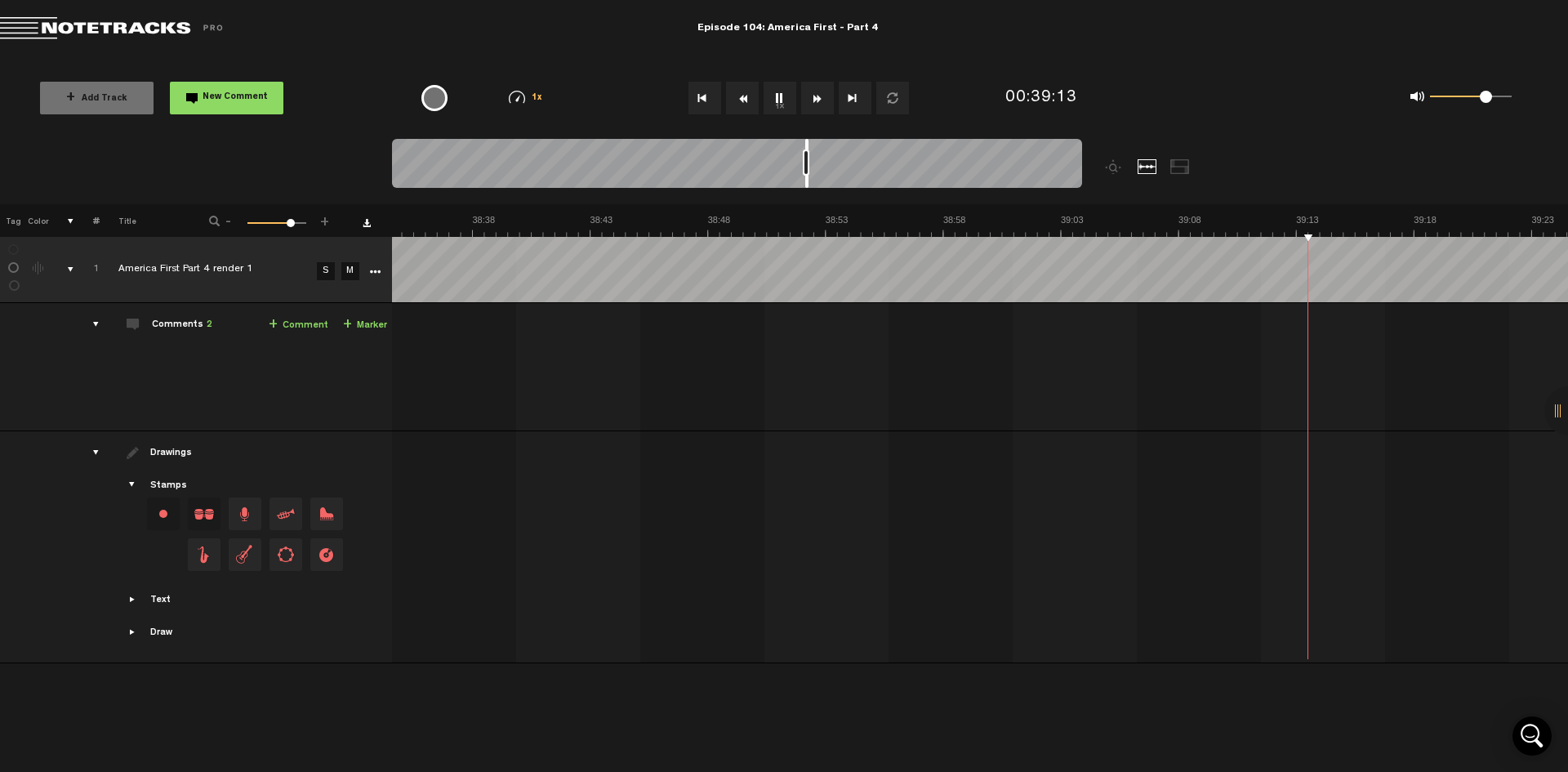
click at [778, 101] on button "1x" at bounding box center [779, 97] width 33 height 33
click at [777, 93] on button "1x" at bounding box center [779, 97] width 33 height 33
click at [782, 94] on button "1x" at bounding box center [779, 97] width 33 height 33
click at [782, 93] on button "1x" at bounding box center [779, 97] width 33 height 33
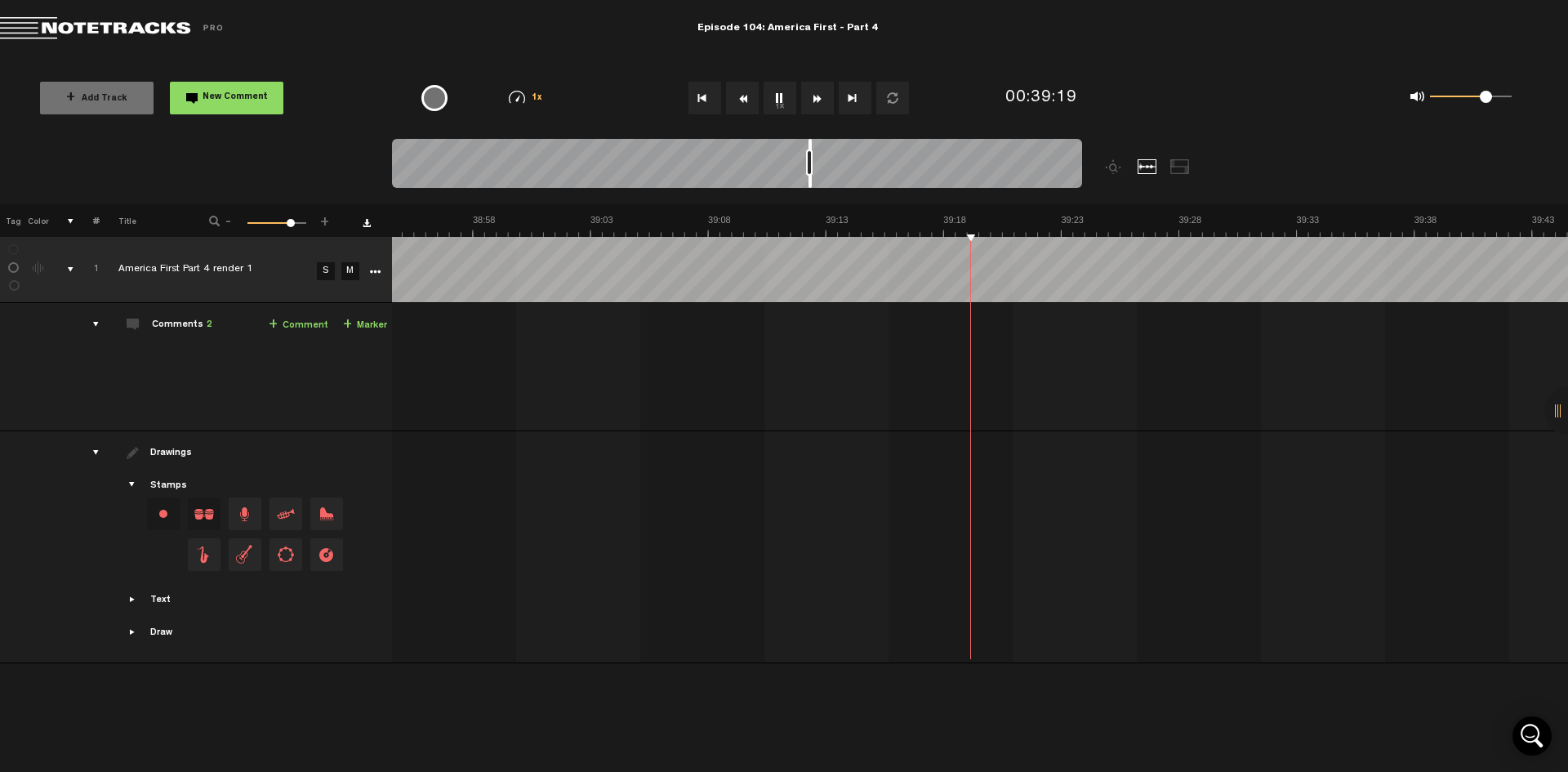
click at [778, 97] on button "1x" at bounding box center [779, 97] width 33 height 33
click at [777, 106] on button "1x" at bounding box center [779, 97] width 33 height 33
click at [784, 97] on button "1x" at bounding box center [779, 97] width 33 height 33
click at [772, 101] on button "1x" at bounding box center [779, 97] width 33 height 33
drag, startPoint x: 785, startPoint y: 101, endPoint x: 785, endPoint y: 92, distance: 9.0
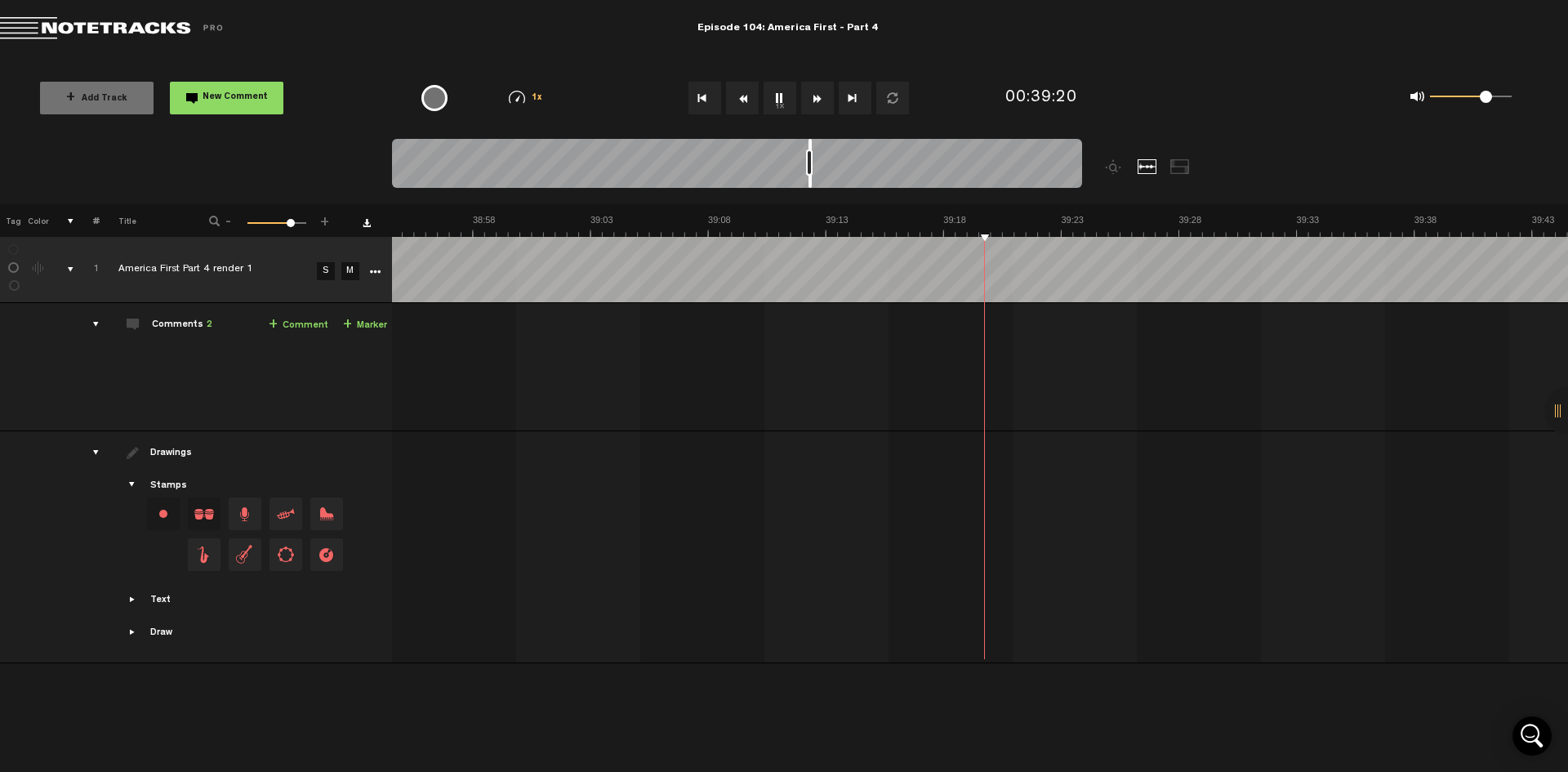
click at [785, 92] on button "1x" at bounding box center [779, 97] width 33 height 33
click at [777, 99] on button "1x" at bounding box center [779, 97] width 33 height 33
click at [774, 99] on button "1x" at bounding box center [779, 97] width 33 height 33
click at [777, 104] on button "1x" at bounding box center [779, 97] width 33 height 33
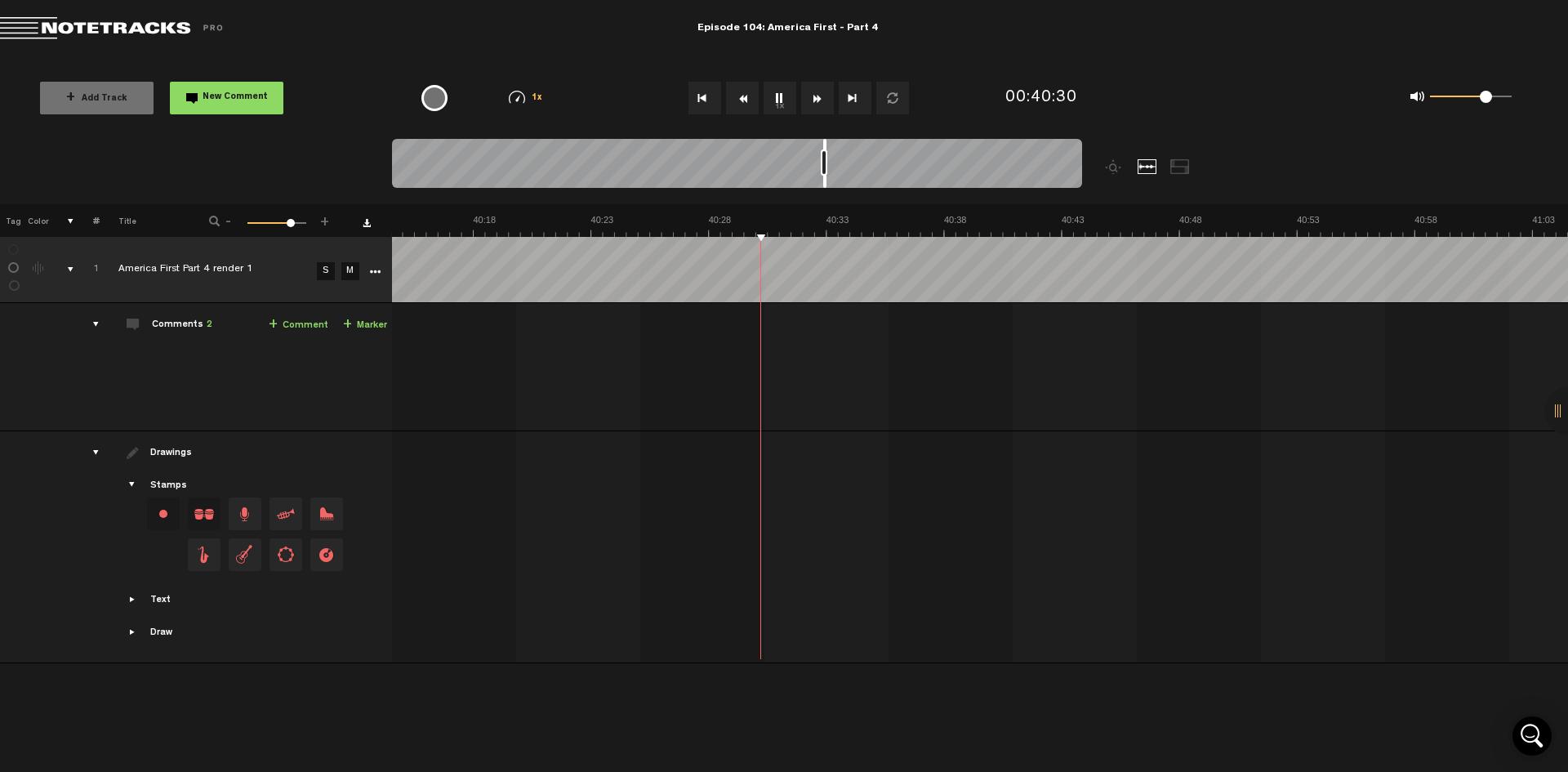
click at [770, 96] on button "1x" at bounding box center [779, 97] width 33 height 33
click at [784, 95] on button "1x" at bounding box center [779, 97] width 33 height 33
click at [778, 94] on button "1x" at bounding box center [779, 97] width 33 height 33
click at [773, 102] on button "1x" at bounding box center [779, 97] width 33 height 33
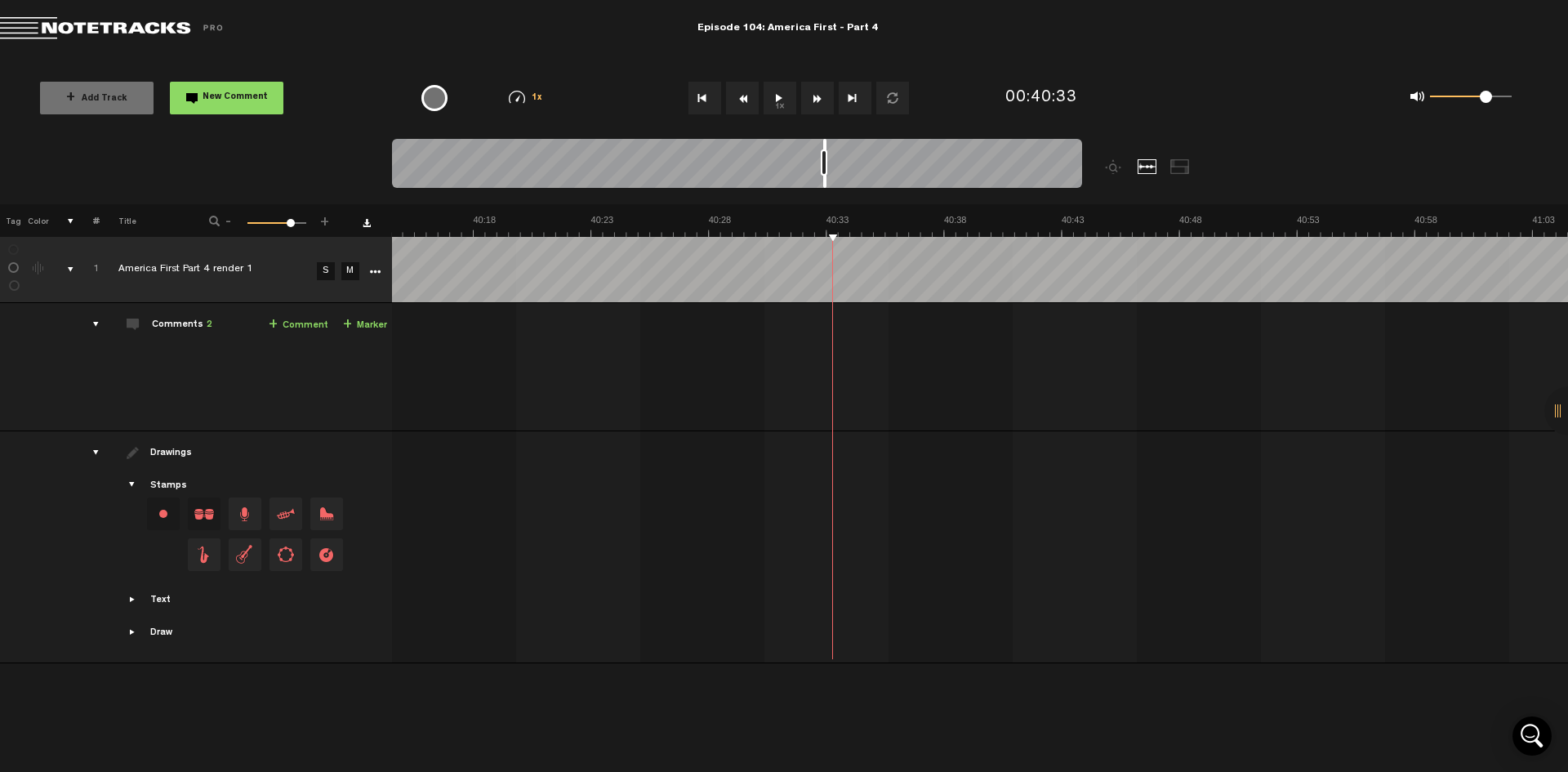
click at [777, 100] on button "1x" at bounding box center [779, 97] width 33 height 33
click at [776, 94] on button "1x" at bounding box center [779, 97] width 33 height 33
click at [779, 96] on button "1x" at bounding box center [779, 97] width 33 height 33
click at [777, 104] on button "1x" at bounding box center [779, 97] width 33 height 33
click at [783, 95] on button "1x" at bounding box center [779, 97] width 33 height 33
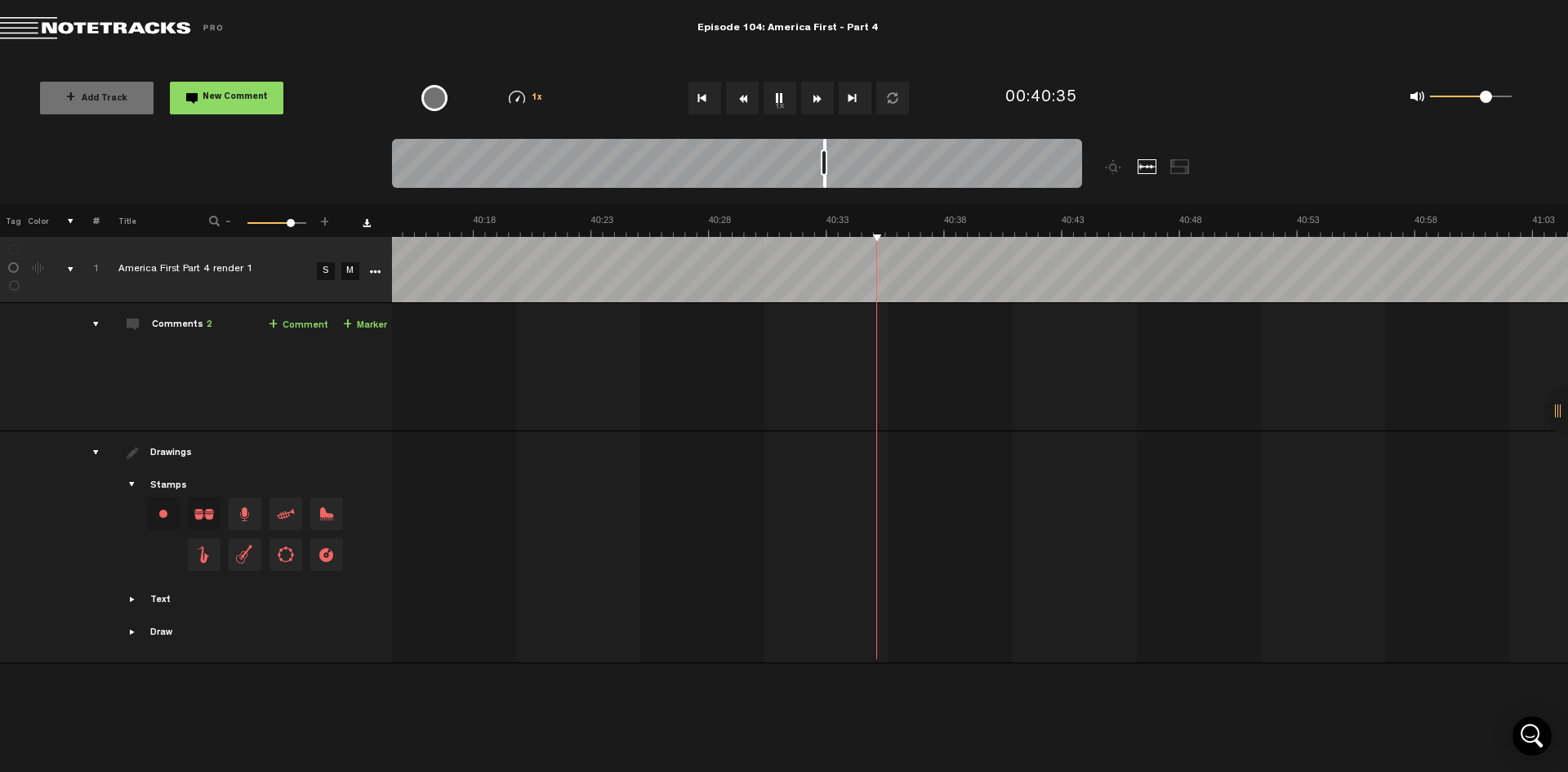
click at [783, 95] on button "1x" at bounding box center [779, 97] width 33 height 33
click at [773, 96] on button "1x" at bounding box center [779, 97] width 33 height 33
click at [784, 97] on button "1x" at bounding box center [779, 97] width 33 height 33
click at [776, 95] on button "1x" at bounding box center [779, 97] width 33 height 33
click at [784, 101] on button "1x" at bounding box center [779, 97] width 33 height 33
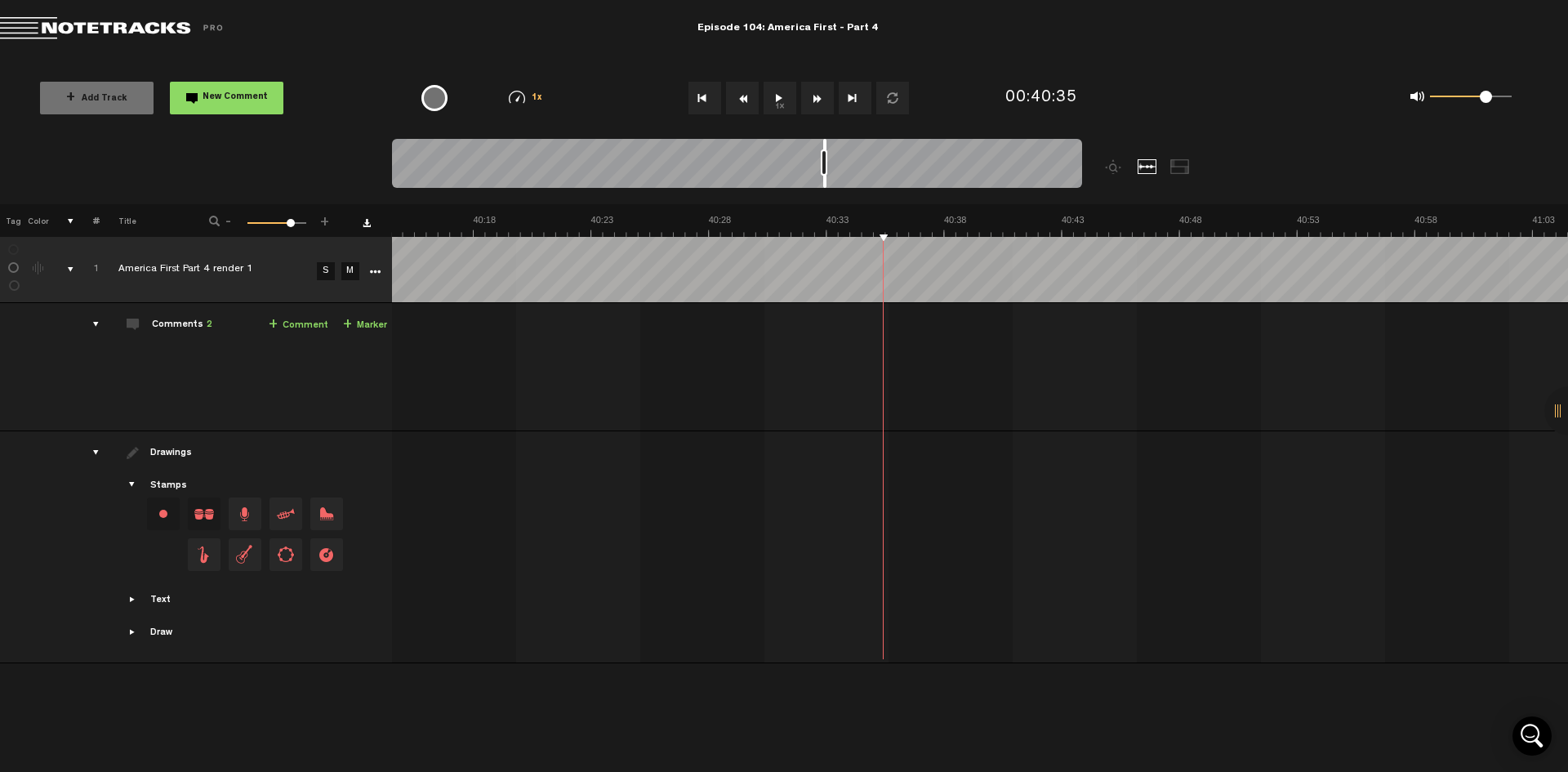
click at [778, 99] on button "1x" at bounding box center [779, 97] width 33 height 33
click at [778, 98] on button "1x" at bounding box center [779, 97] width 33 height 33
click at [776, 102] on button "1x" at bounding box center [779, 97] width 33 height 33
click at [777, 99] on button "1x" at bounding box center [779, 97] width 33 height 33
click at [779, 102] on button "1x" at bounding box center [779, 97] width 33 height 33
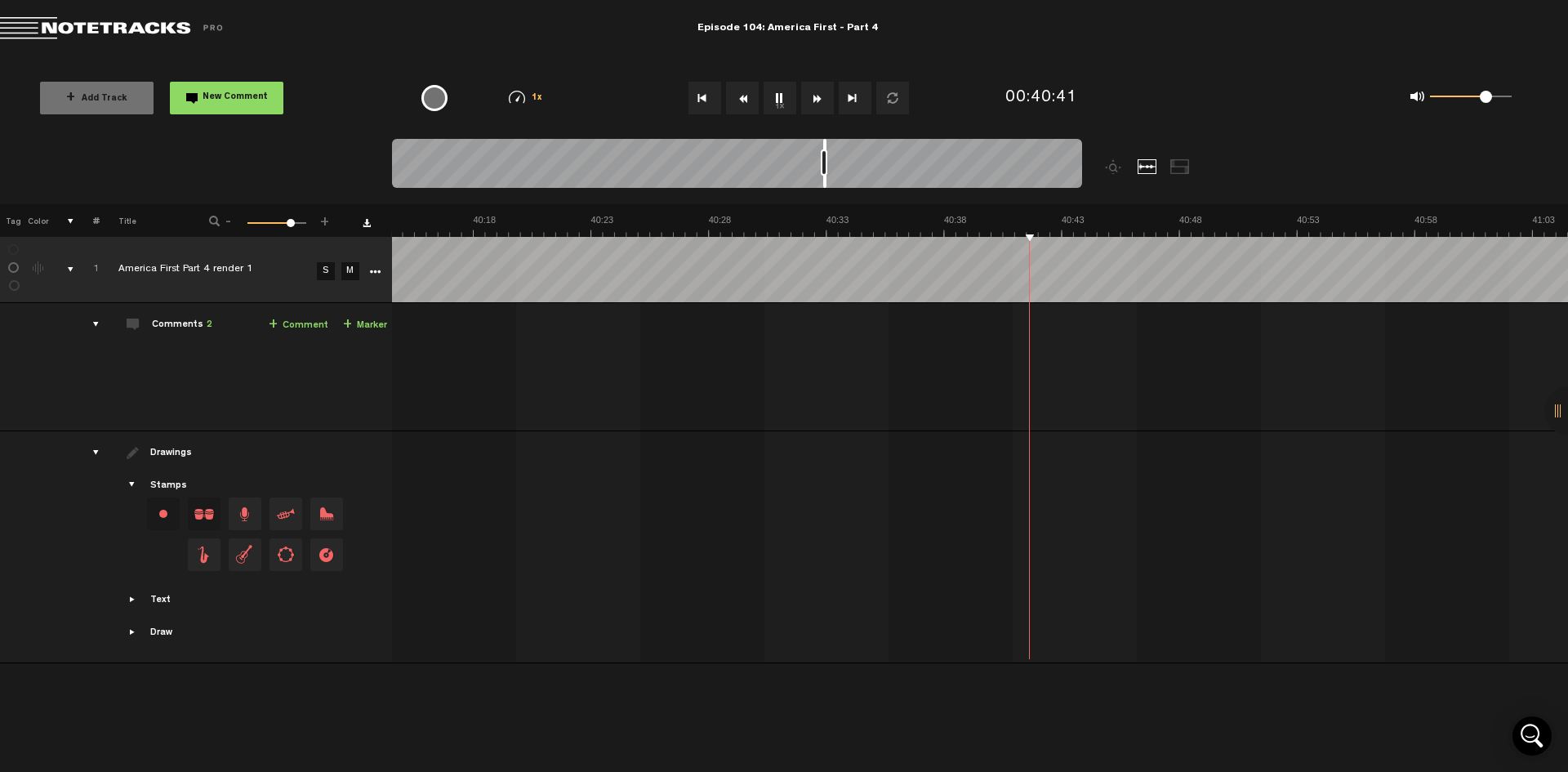
click at [779, 102] on button "1x" at bounding box center [779, 97] width 33 height 33
click at [778, 108] on button "1x" at bounding box center [779, 97] width 33 height 33
click at [778, 99] on button "1x" at bounding box center [779, 97] width 33 height 33
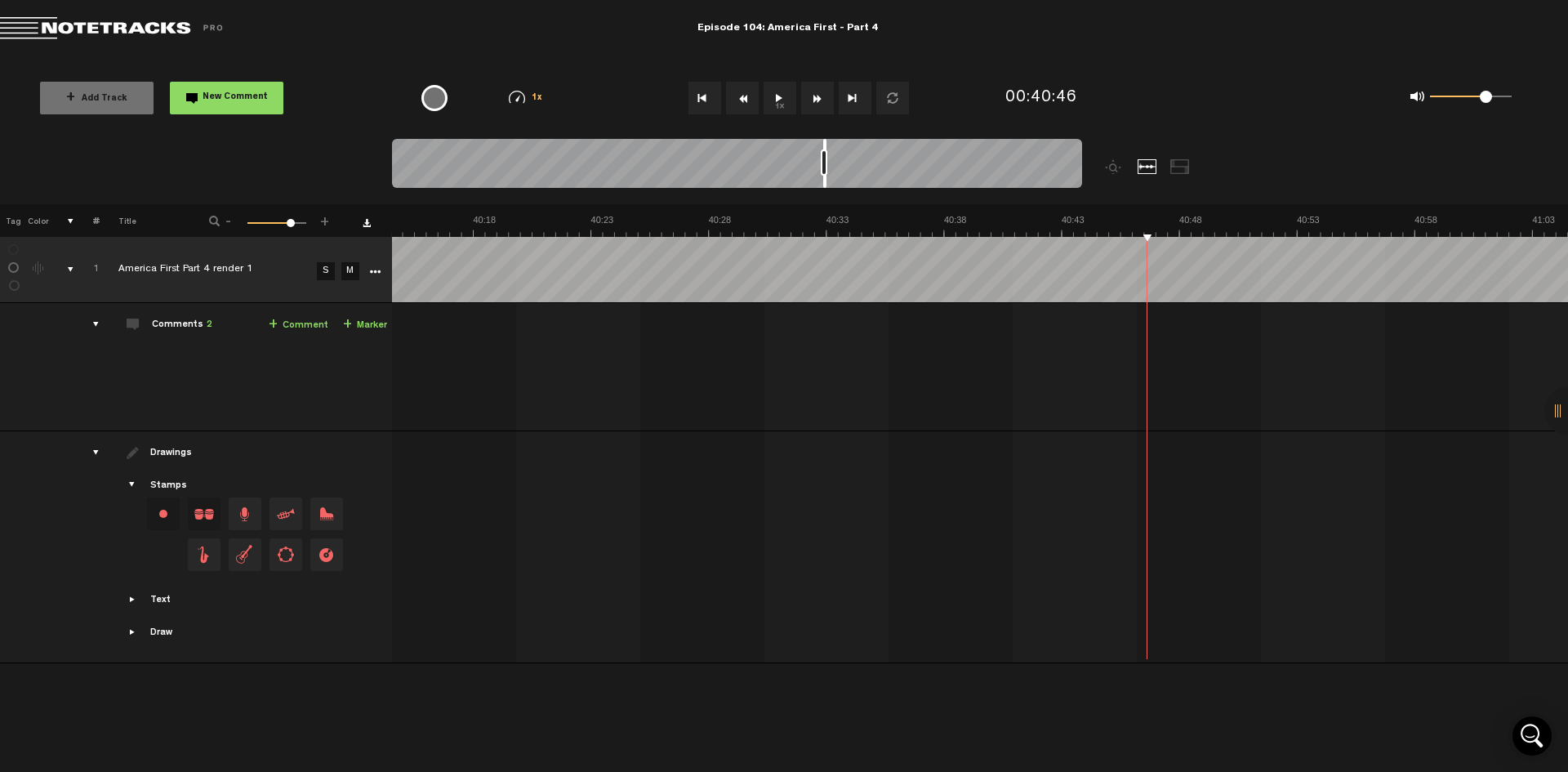
click at [777, 96] on button "1x" at bounding box center [779, 97] width 33 height 33
click at [777, 99] on button "1x" at bounding box center [779, 97] width 33 height 33
click at [776, 96] on button "1x" at bounding box center [779, 97] width 33 height 33
click at [784, 106] on button "1x" at bounding box center [779, 97] width 33 height 33
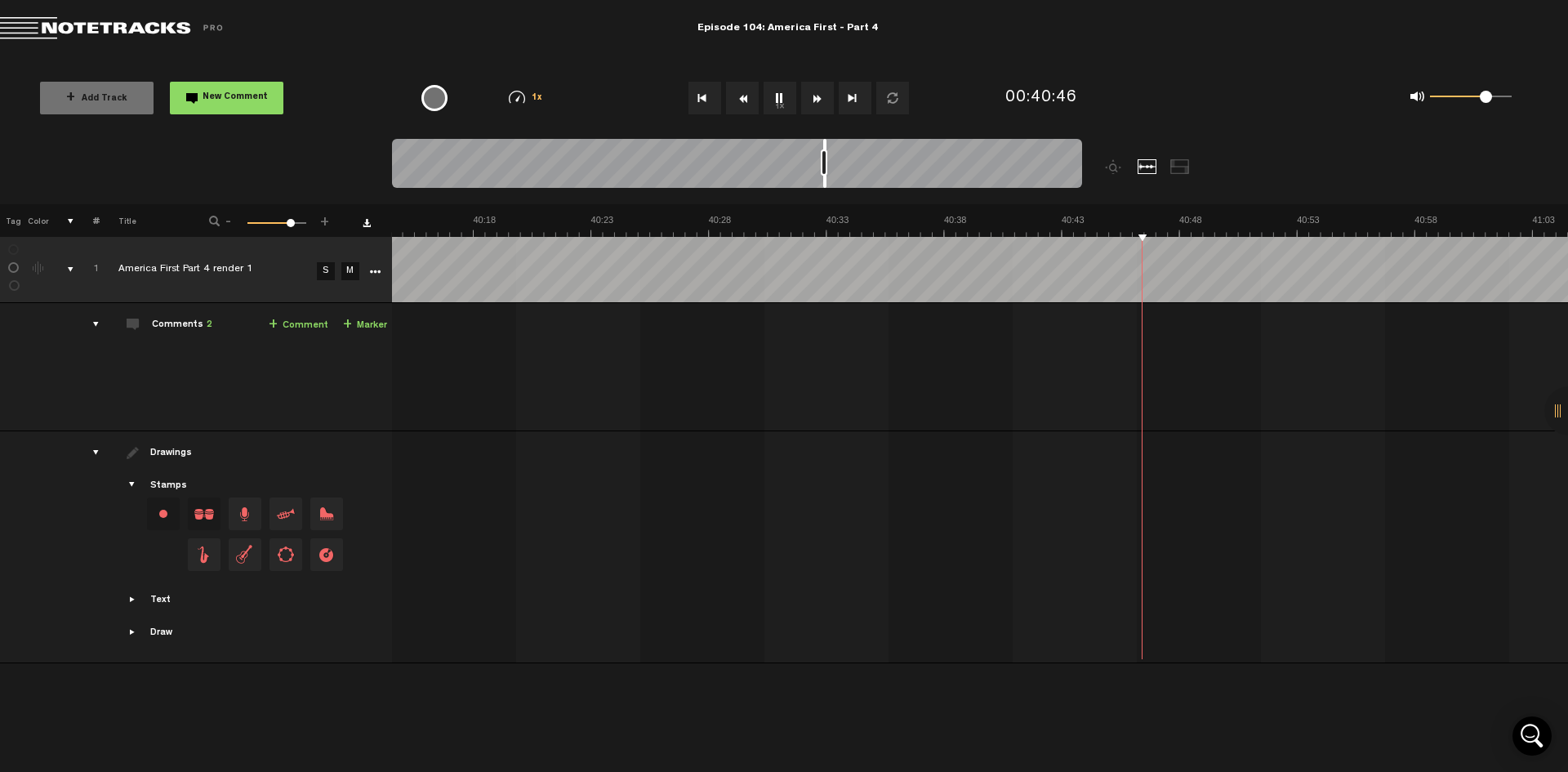
click at [784, 106] on button "1x" at bounding box center [779, 97] width 33 height 33
click at [787, 97] on button "1x" at bounding box center [779, 97] width 33 height 33
click at [773, 101] on button "1x" at bounding box center [779, 97] width 33 height 33
click at [788, 109] on button "1x" at bounding box center [779, 97] width 33 height 33
drag, startPoint x: 787, startPoint y: 109, endPoint x: 787, endPoint y: 70, distance: 39.0
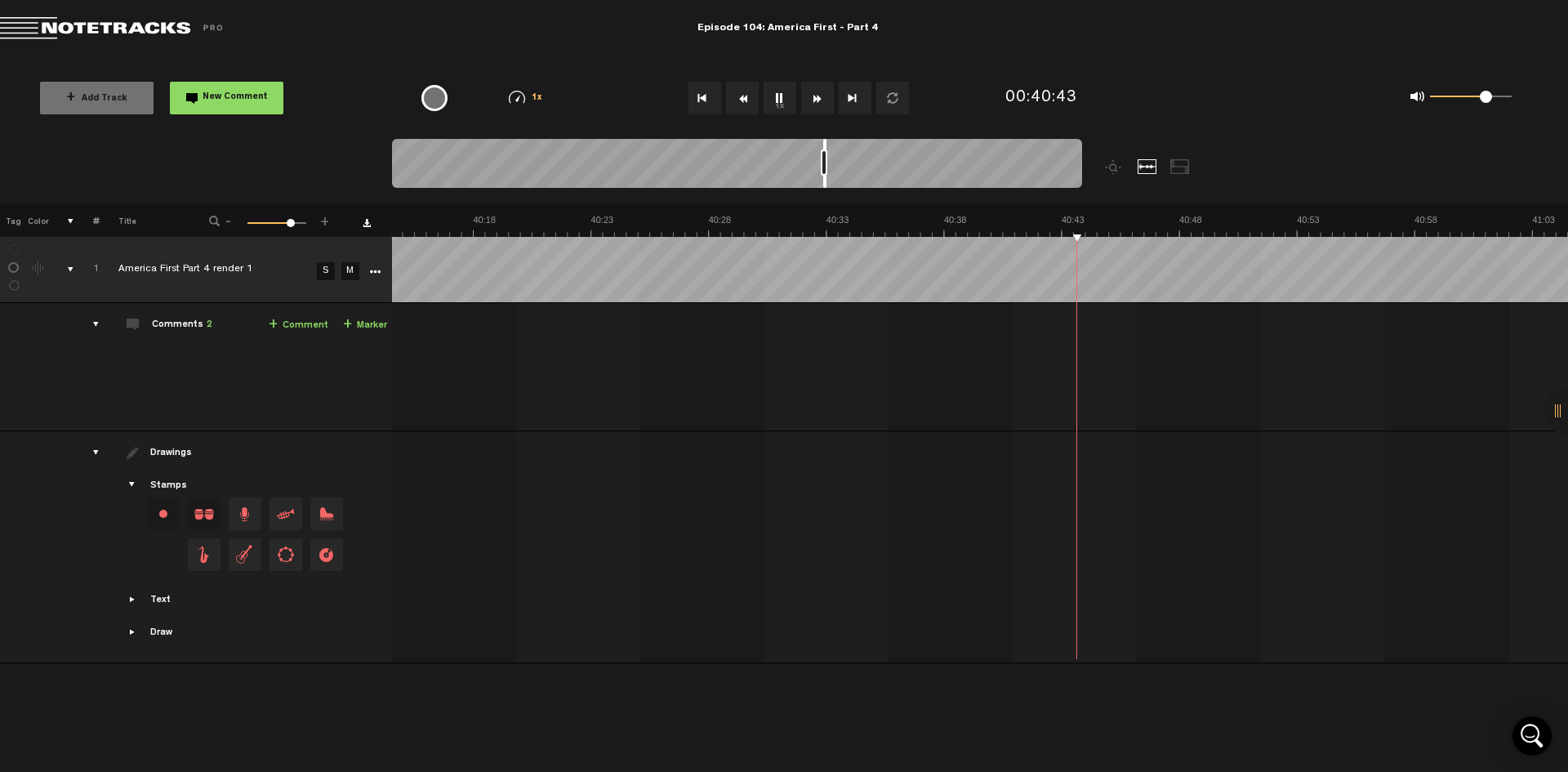
click at [780, 67] on div "+ Add Track New Comment 1x 0.25x 0.5x 0.75x 1x 1.25x 1.5x 1.75x 2x All emojis 😀…" at bounding box center [784, 97] width 1568 height 81
click at [777, 110] on button "1x" at bounding box center [779, 97] width 33 height 33
click at [775, 100] on button "1x" at bounding box center [779, 97] width 33 height 33
click at [784, 105] on button "1x" at bounding box center [779, 97] width 33 height 33
click at [783, 105] on button "1x" at bounding box center [779, 97] width 33 height 33
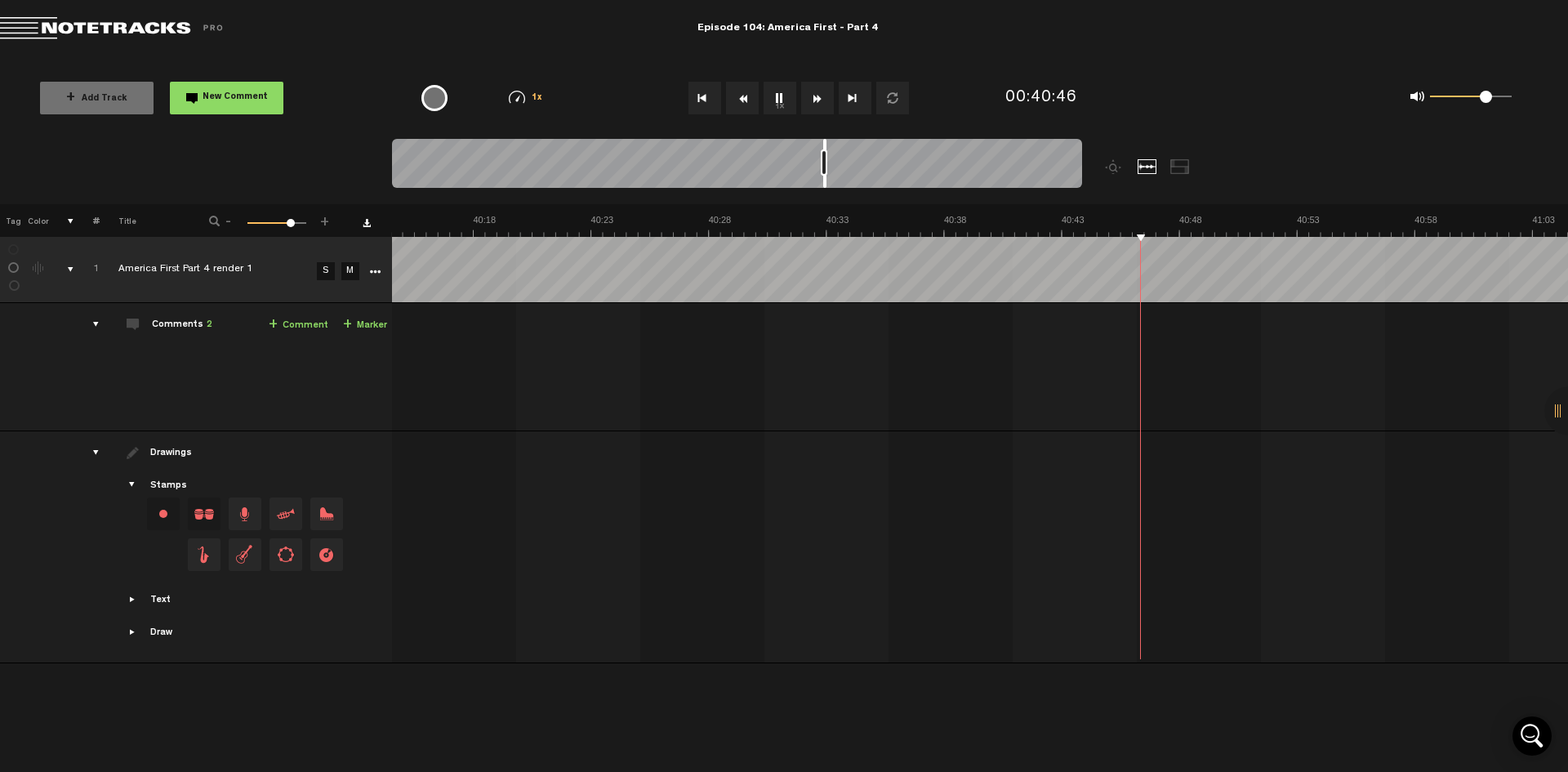
click at [779, 101] on button "1x" at bounding box center [779, 97] width 33 height 33
click at [778, 99] on button "1x" at bounding box center [779, 97] width 33 height 33
click at [781, 99] on button "1x" at bounding box center [779, 97] width 33 height 33
click at [778, 90] on button "1x" at bounding box center [779, 97] width 33 height 33
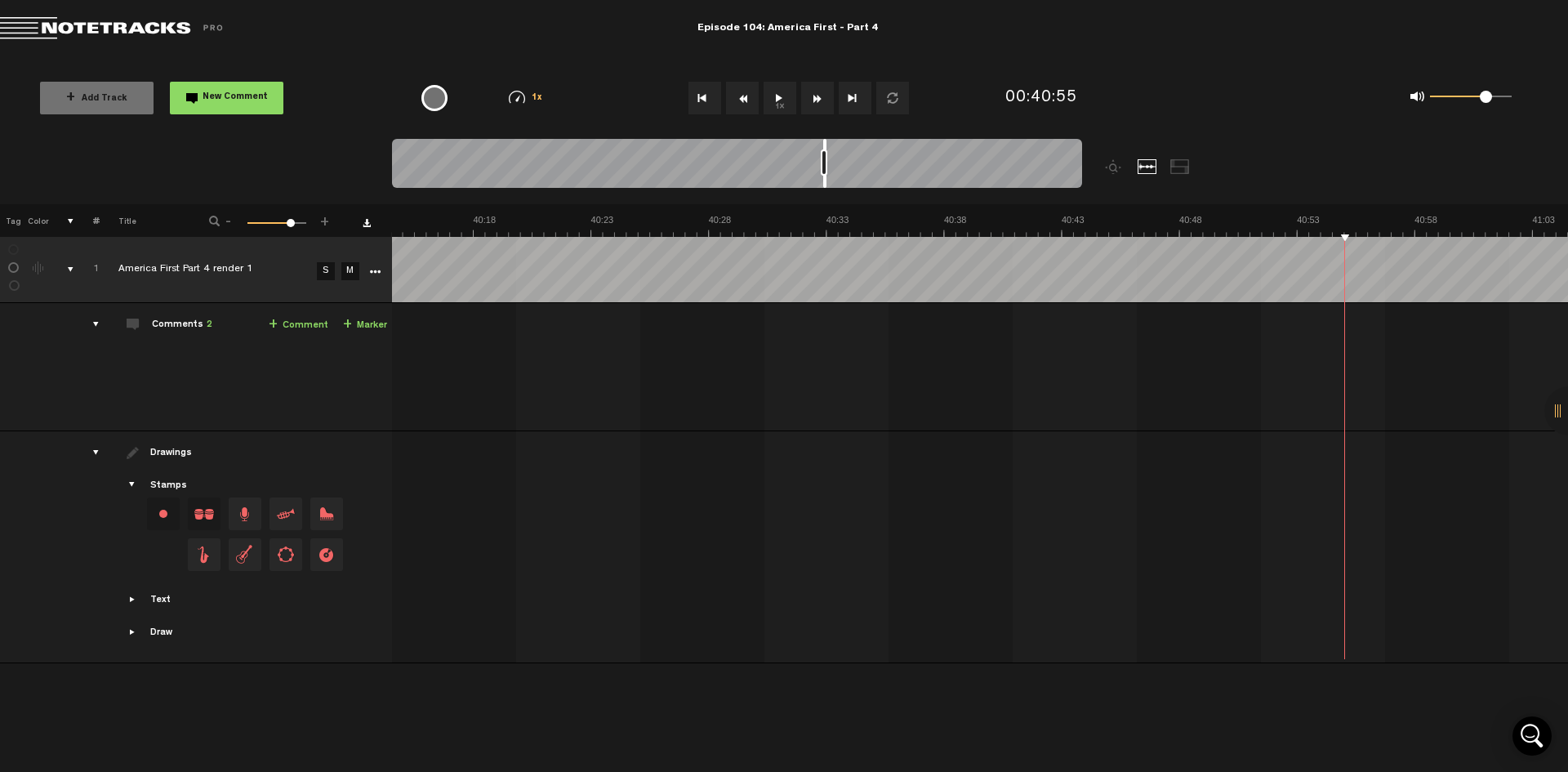
click at [788, 103] on button "1x" at bounding box center [779, 97] width 33 height 33
click at [777, 96] on button "1x" at bounding box center [779, 97] width 33 height 33
click at [776, 102] on button "1x" at bounding box center [779, 97] width 33 height 33
click at [780, 103] on button "1x" at bounding box center [779, 97] width 33 height 33
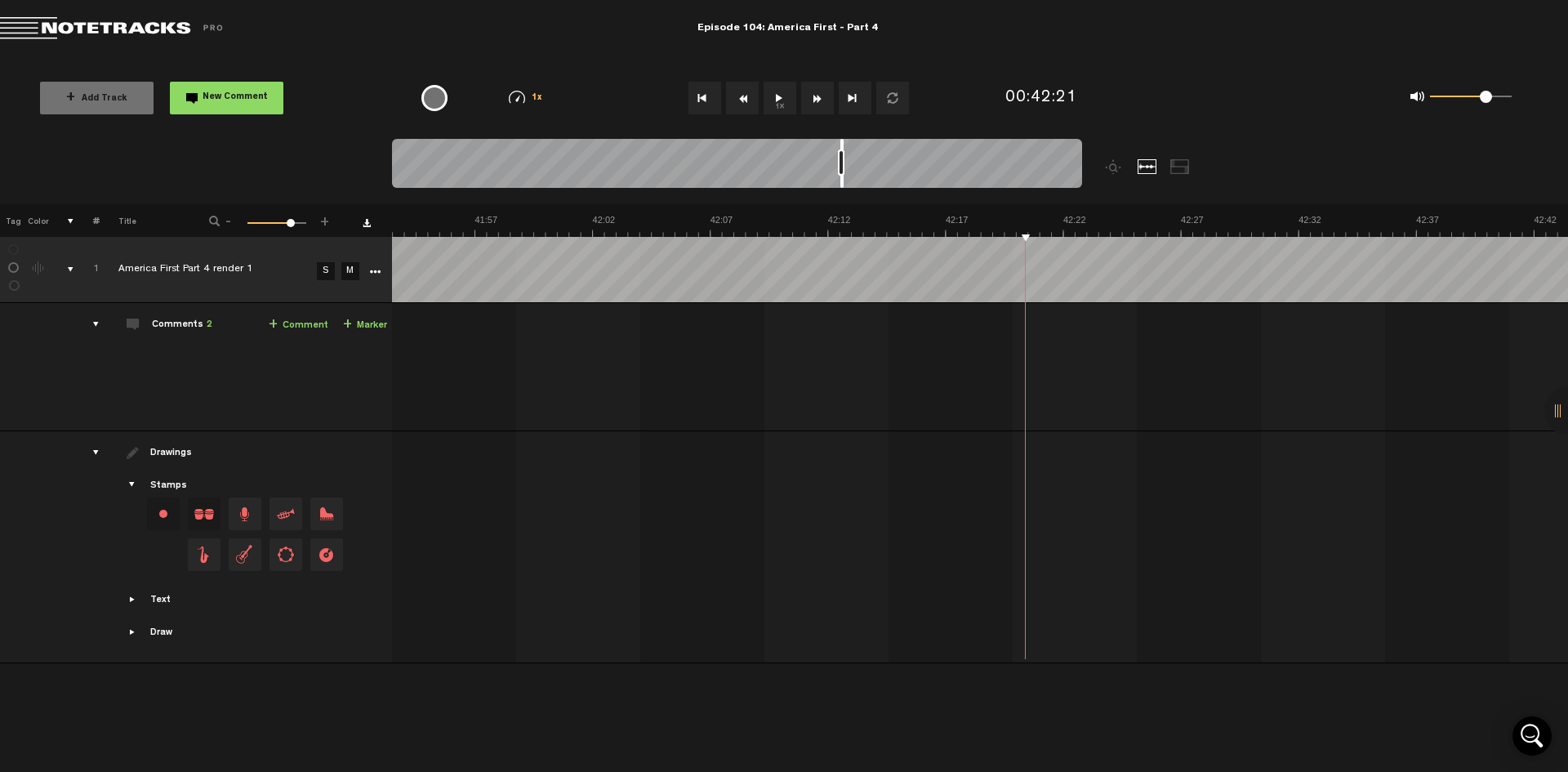
click at [780, 103] on button "1x" at bounding box center [779, 97] width 33 height 33
click at [780, 106] on button "1x" at bounding box center [779, 97] width 33 height 33
click at [787, 98] on button "1x" at bounding box center [779, 97] width 33 height 33
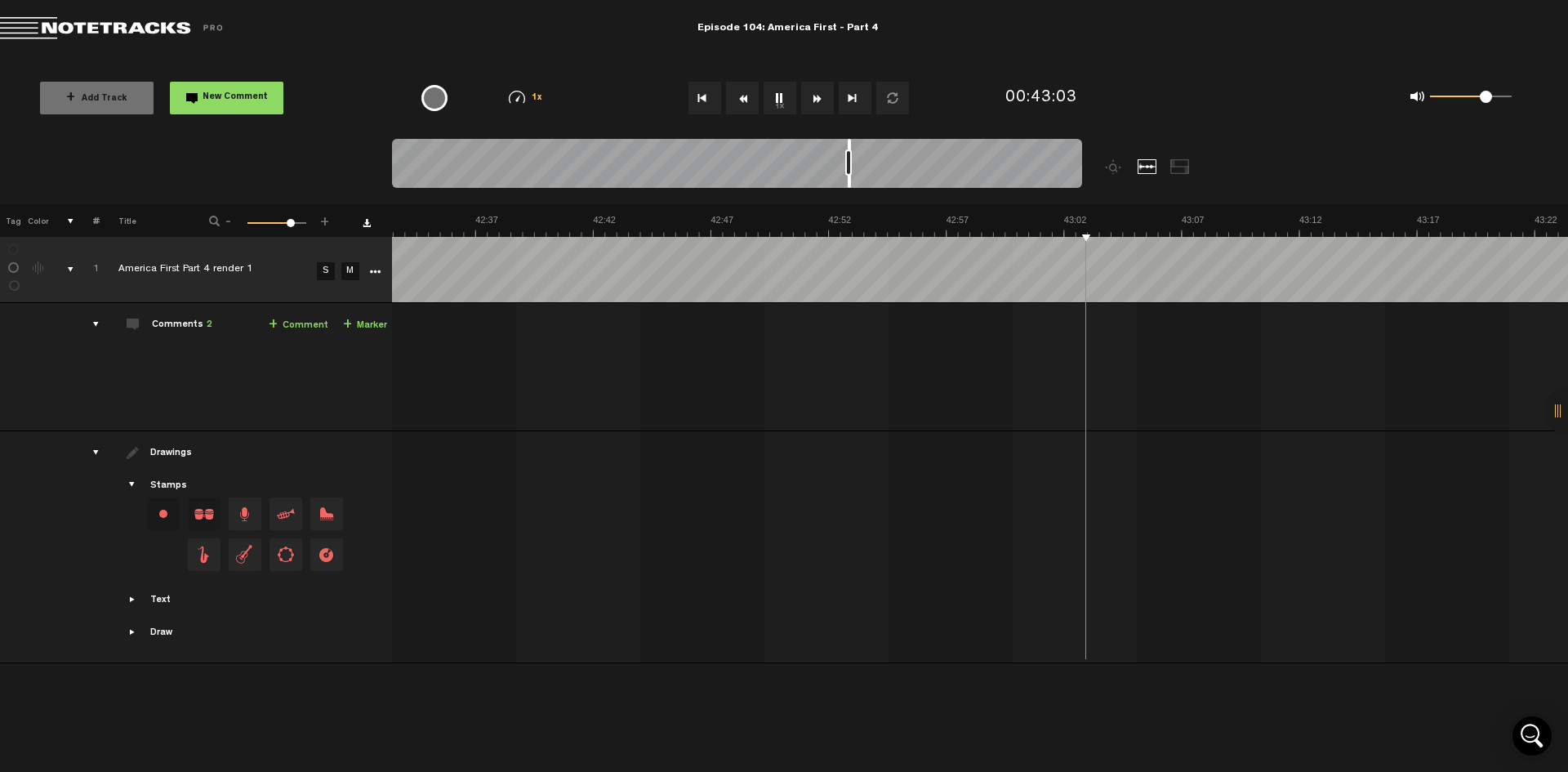
click at [1093, 47] on md-toolbar "Exit Project Episode 104: America First - Part 4" at bounding box center [784, 28] width 1568 height 57
click at [780, 95] on button "1x" at bounding box center [779, 97] width 33 height 33
click at [780, 99] on button "1x" at bounding box center [779, 97] width 33 height 33
click at [777, 96] on button "1x" at bounding box center [779, 97] width 33 height 33
click at [782, 103] on button "1x" at bounding box center [779, 97] width 33 height 33
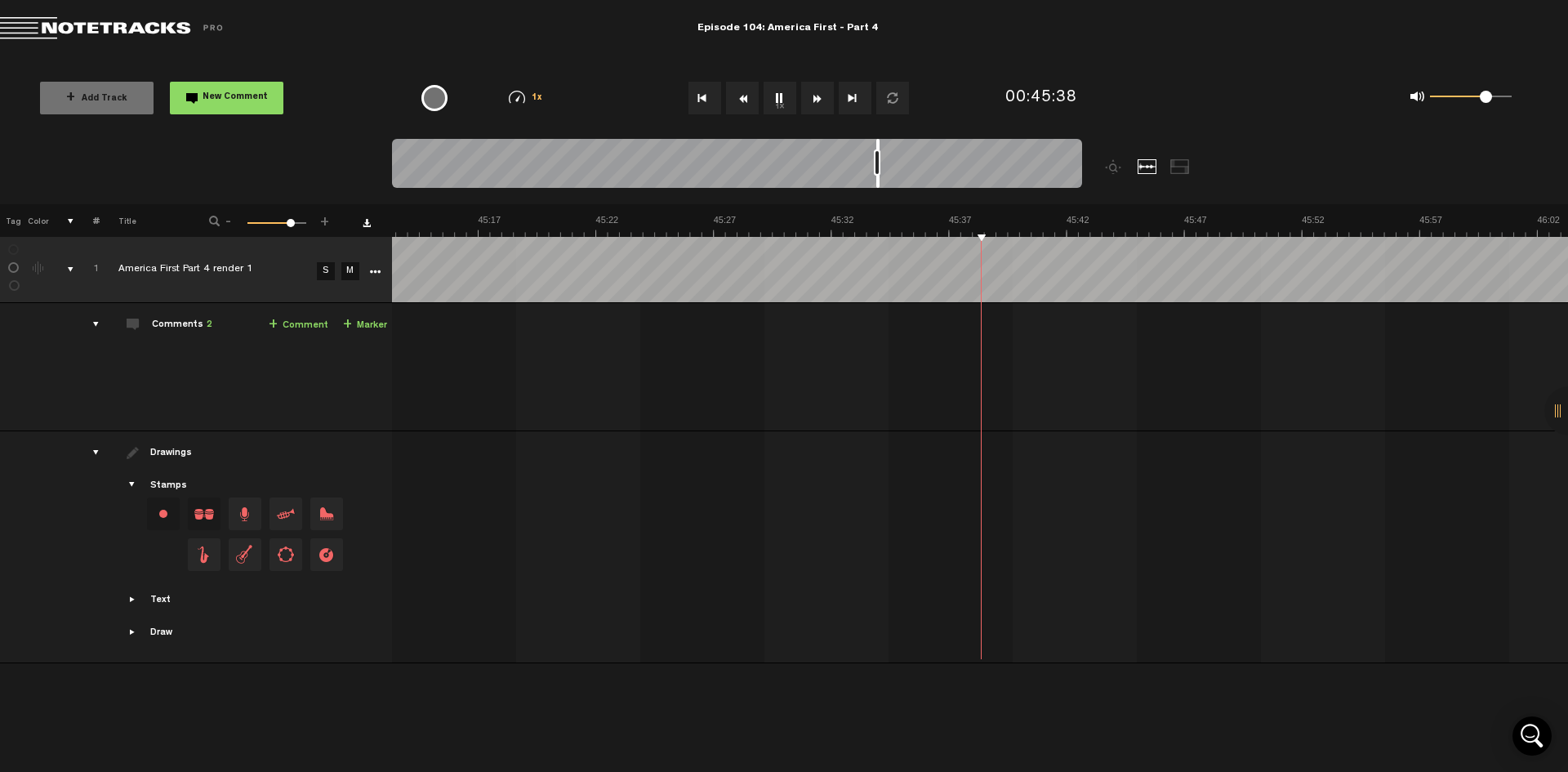
scroll to position [0, 64048]
click at [774, 96] on button "1x" at bounding box center [779, 97] width 33 height 33
click at [786, 95] on button "1x" at bounding box center [779, 97] width 33 height 33
click at [784, 105] on button "1x" at bounding box center [779, 97] width 33 height 33
